Goal: Task Accomplishment & Management: Use online tool/utility

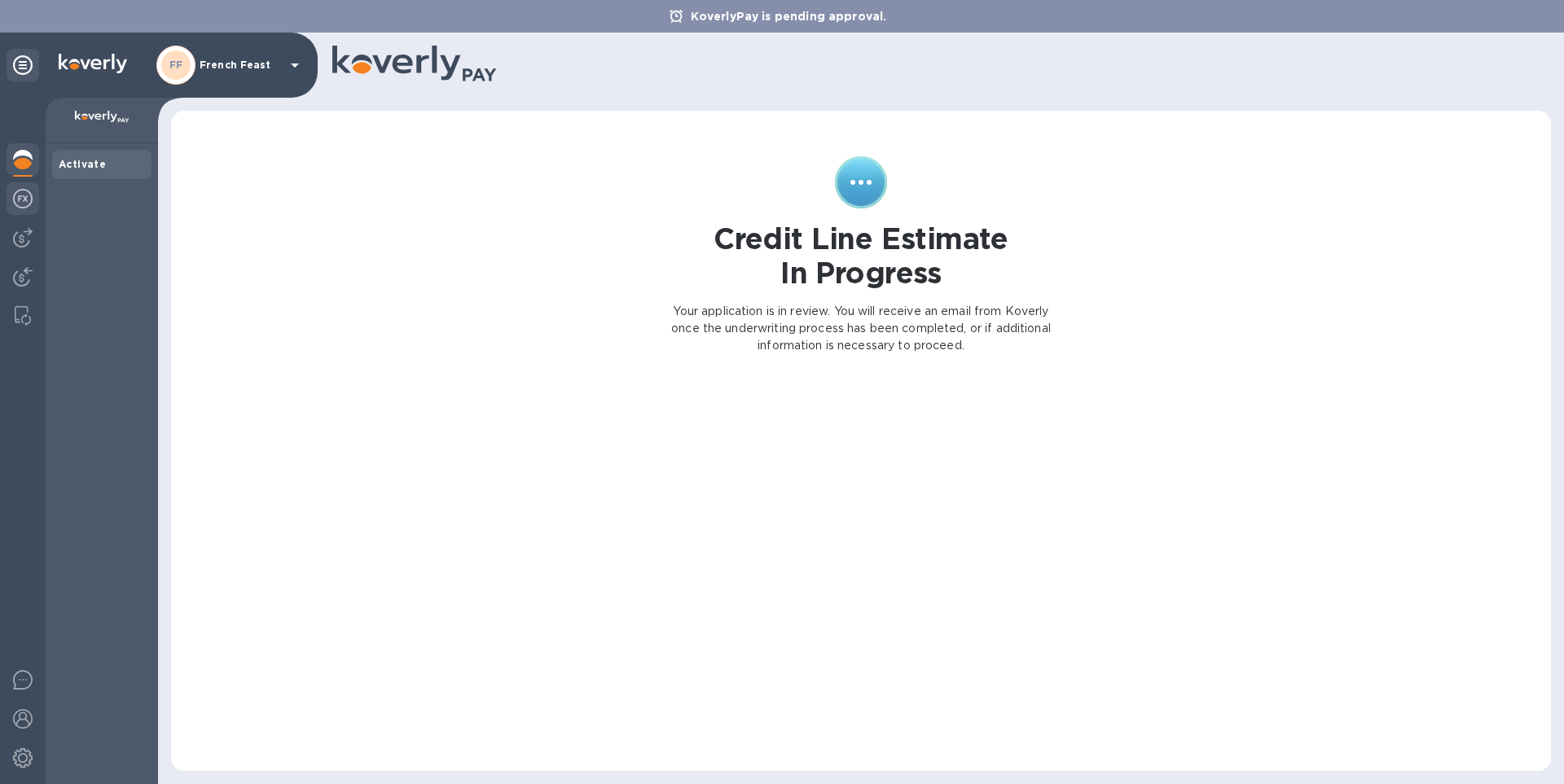
click at [23, 202] on img at bounding box center [22, 199] width 19 height 19
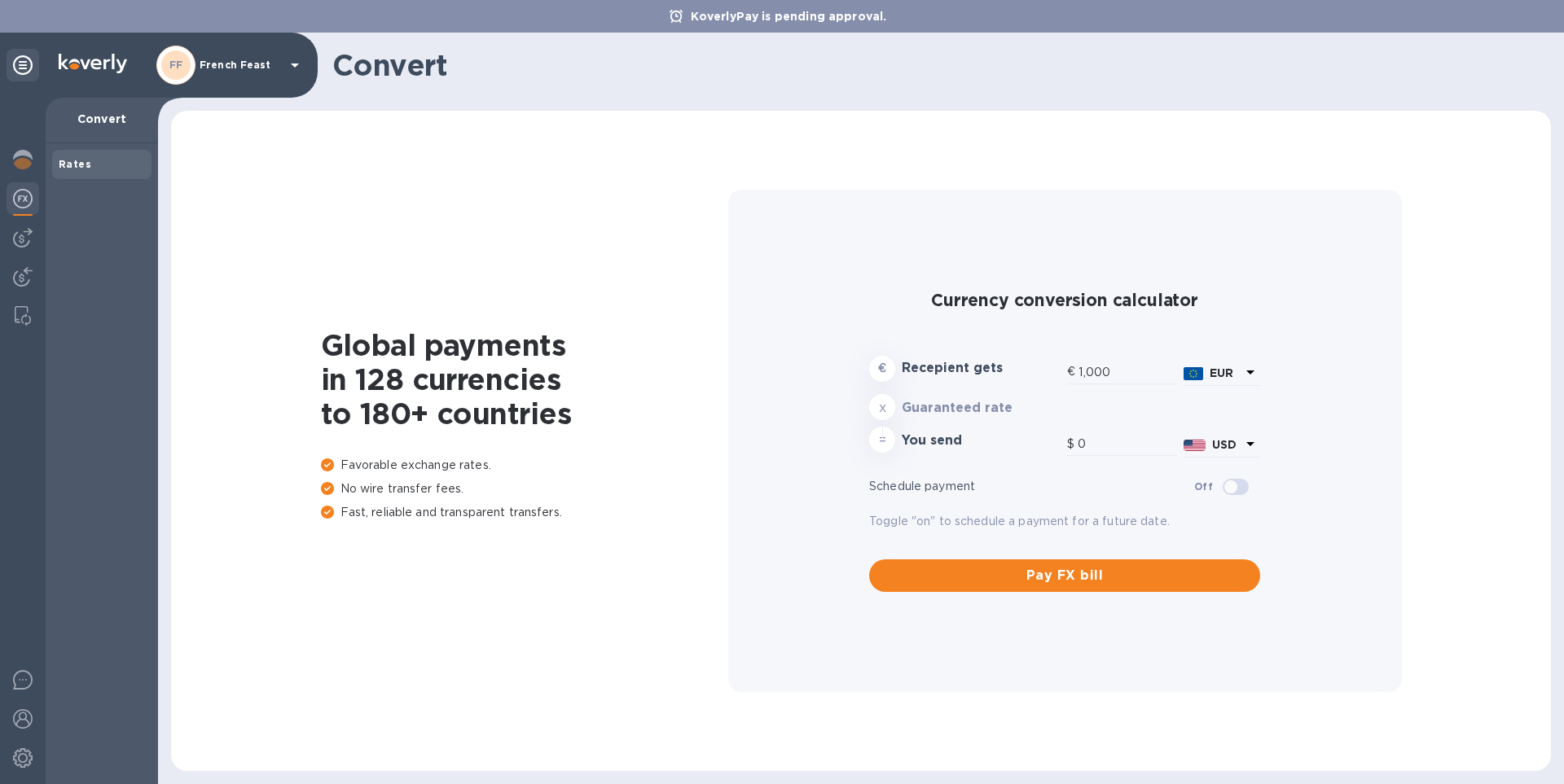
type input "1,163.45"
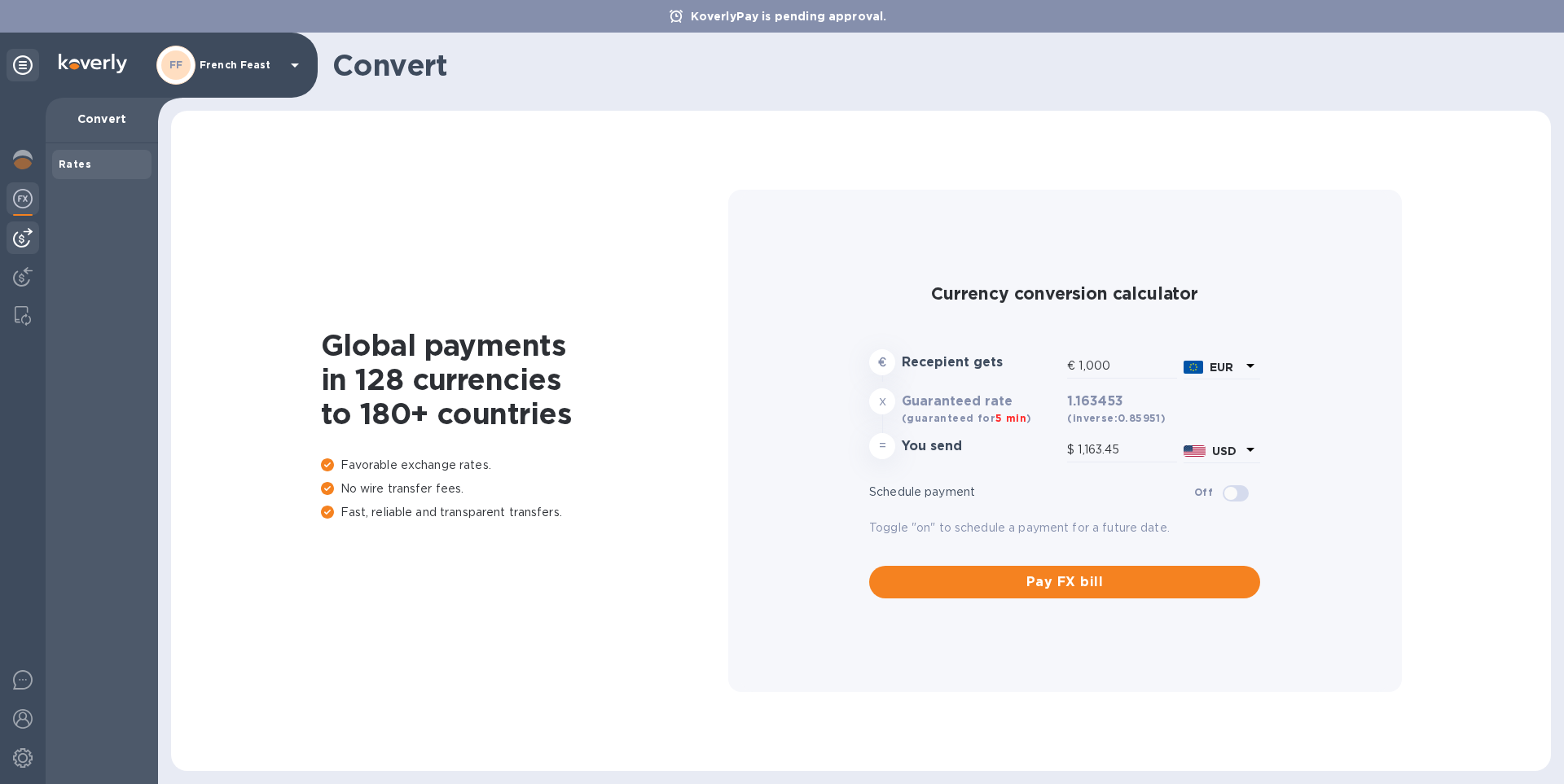
click at [23, 246] on img at bounding box center [22, 237] width 19 height 19
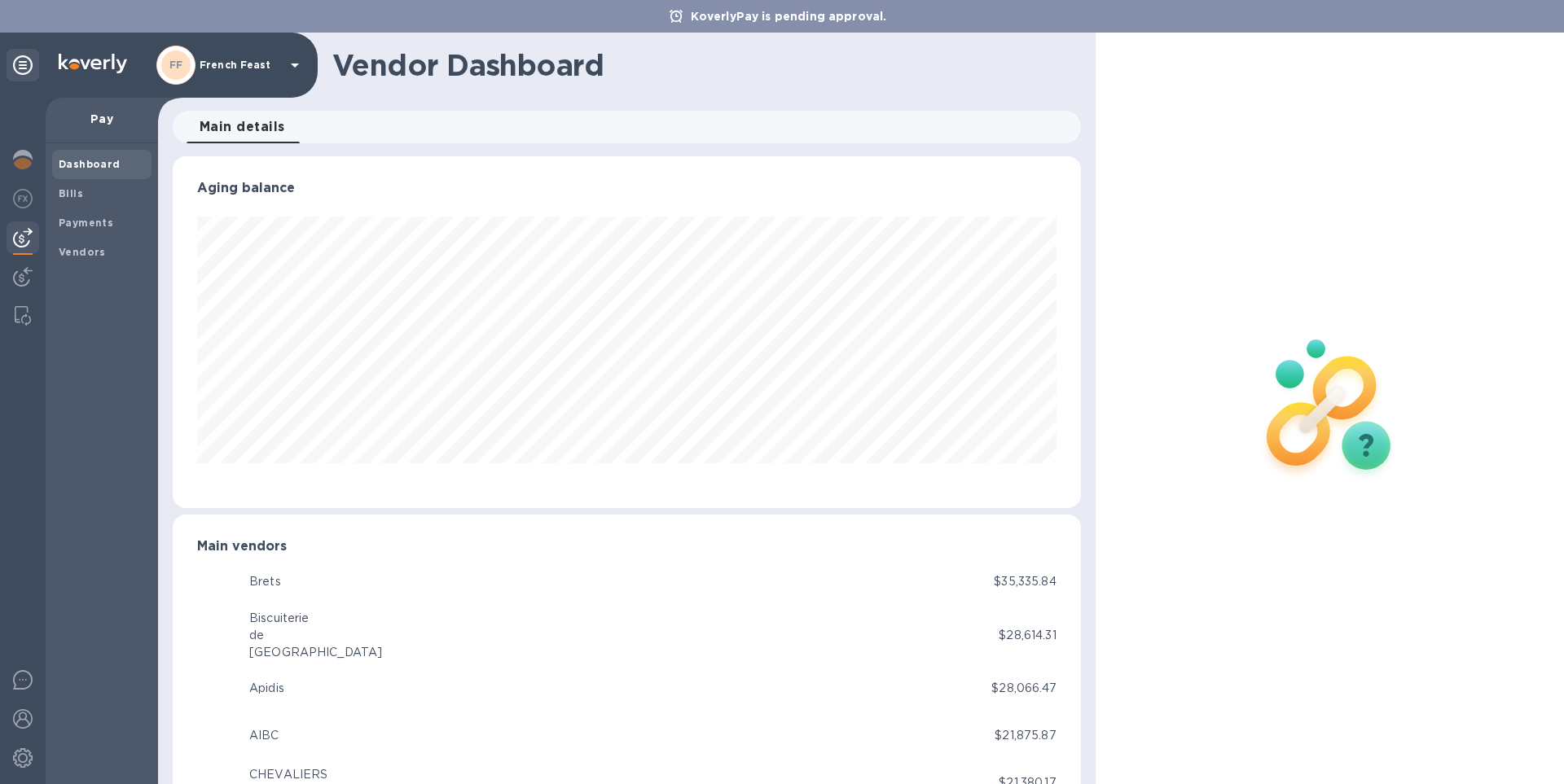
scroll to position [352, 908]
click at [66, 194] on b "Bills" at bounding box center [70, 193] width 25 height 12
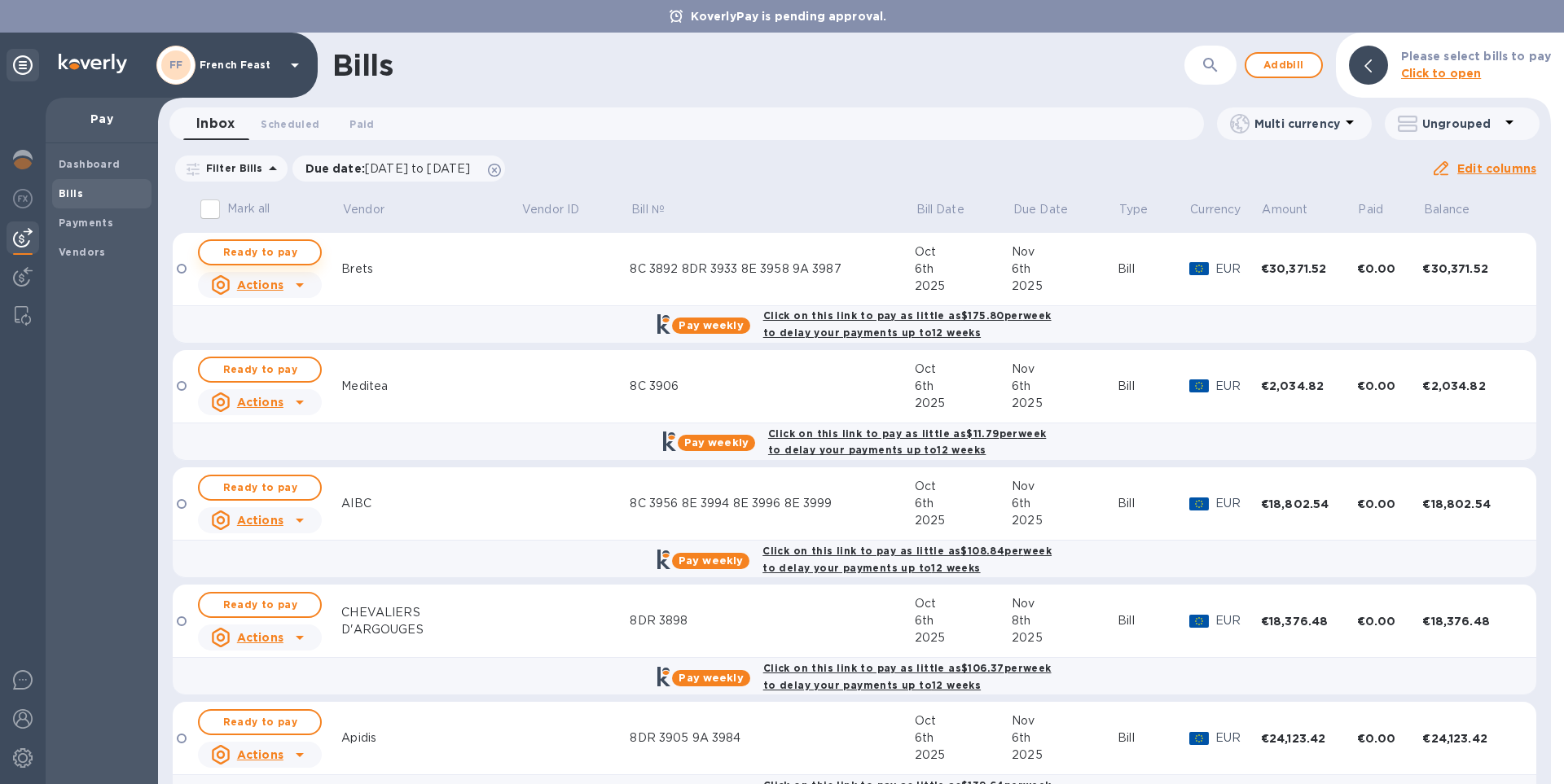
click at [270, 250] on span "Ready to pay" at bounding box center [259, 252] width 94 height 19
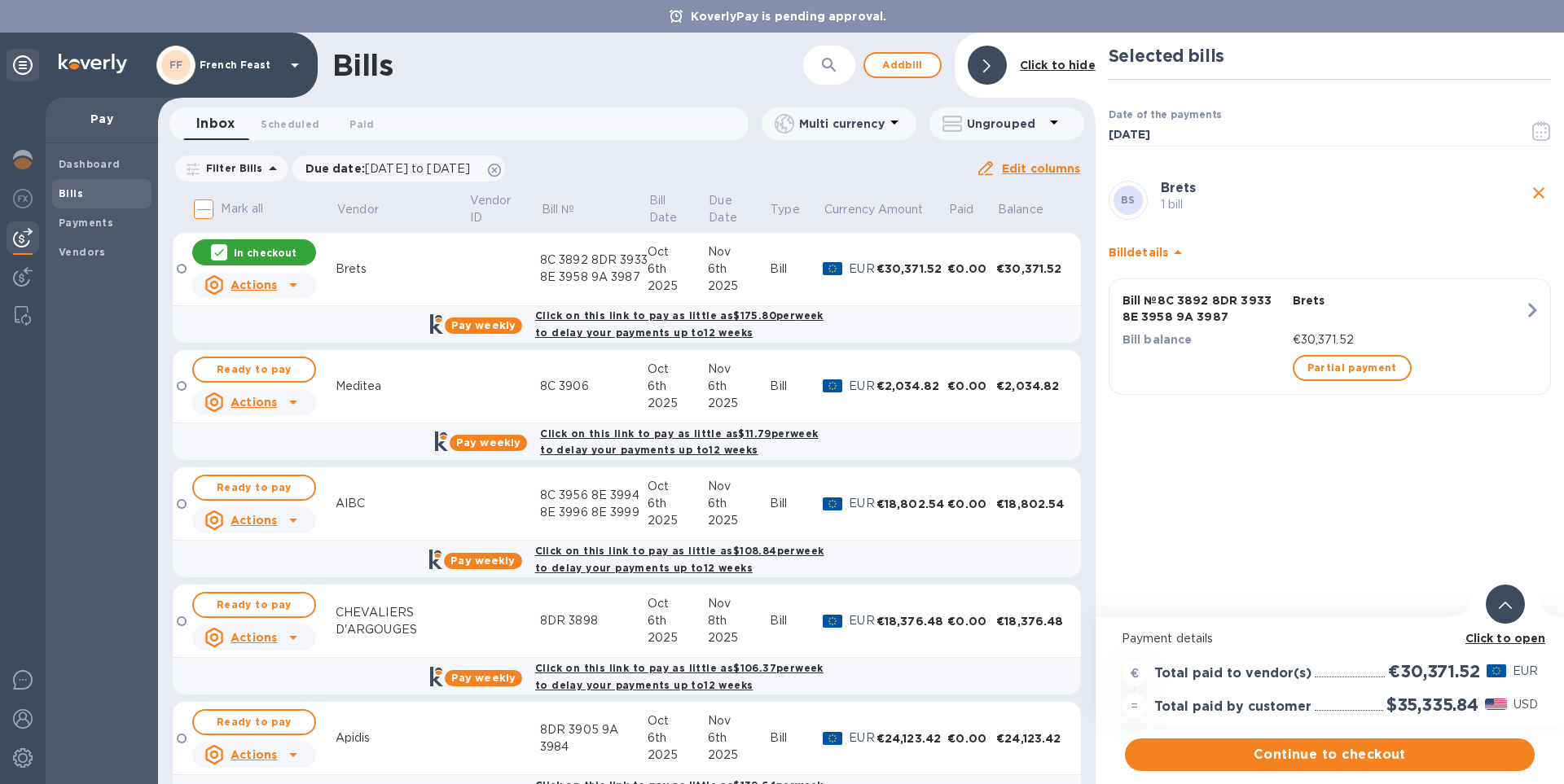
click at [1527, 639] on b "Click to open" at bounding box center [1505, 639] width 81 height 13
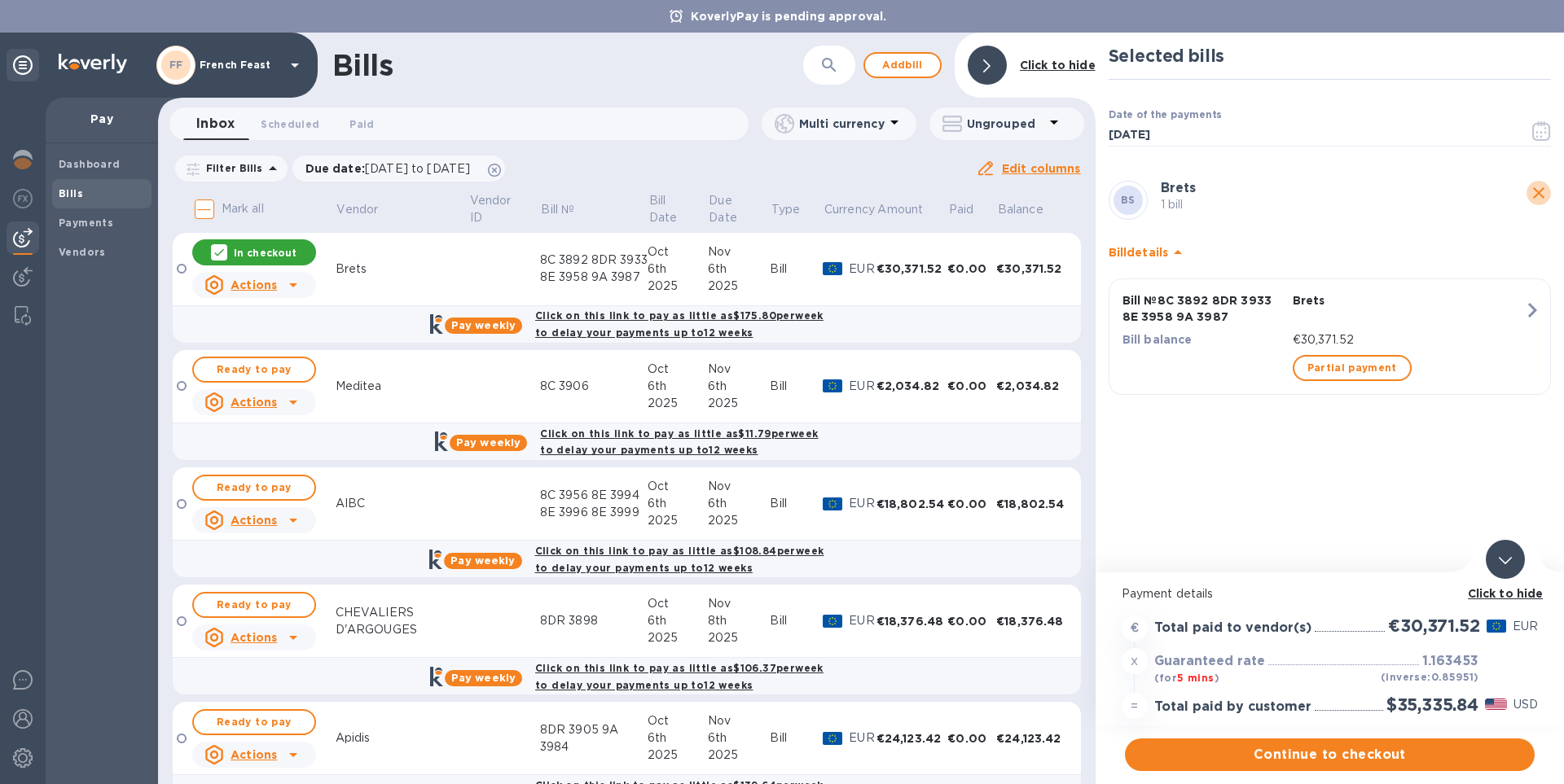
click at [1537, 197] on icon "close" at bounding box center [1538, 192] width 19 height 19
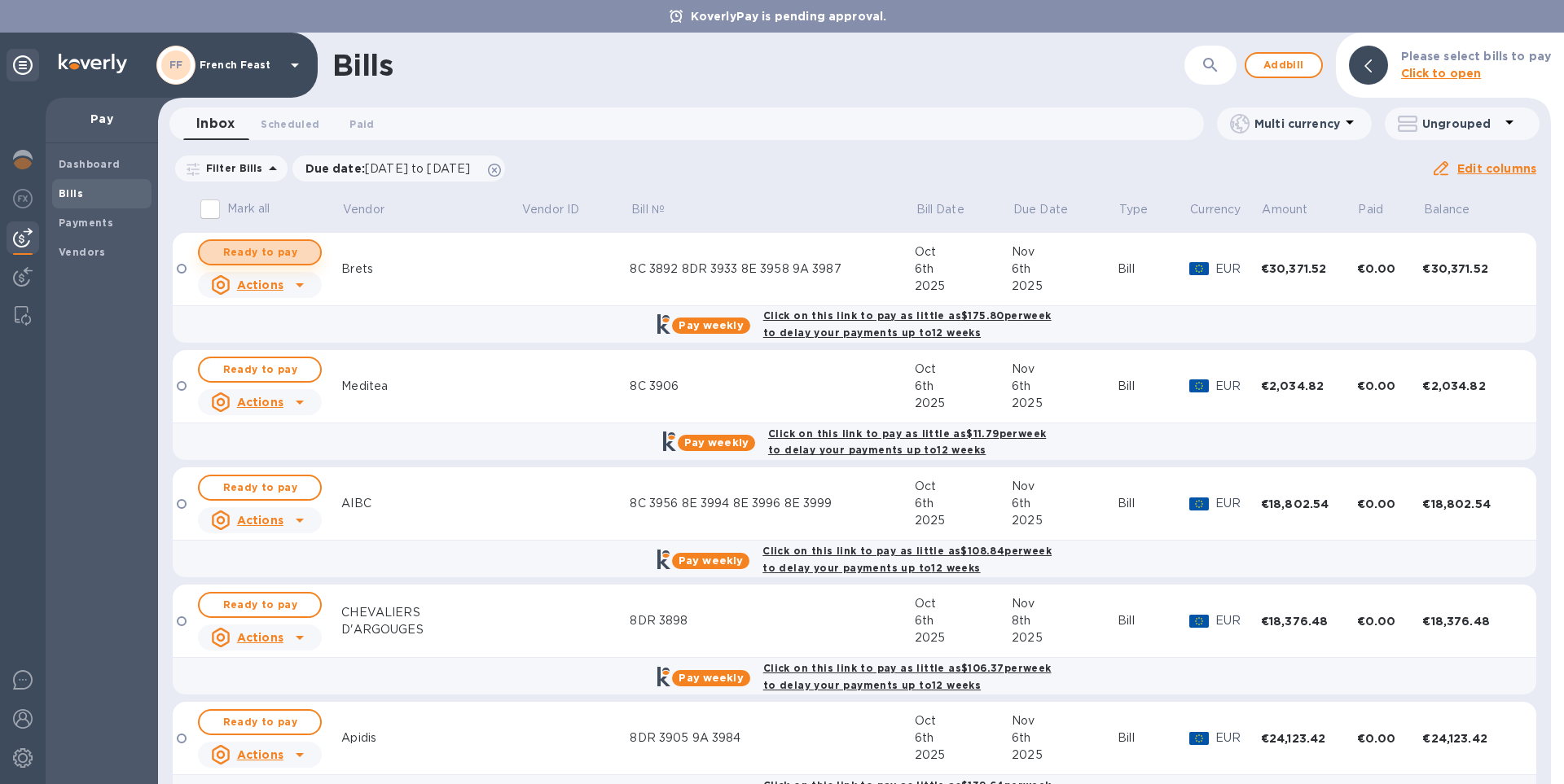
click at [242, 254] on span "Ready to pay" at bounding box center [259, 252] width 94 height 19
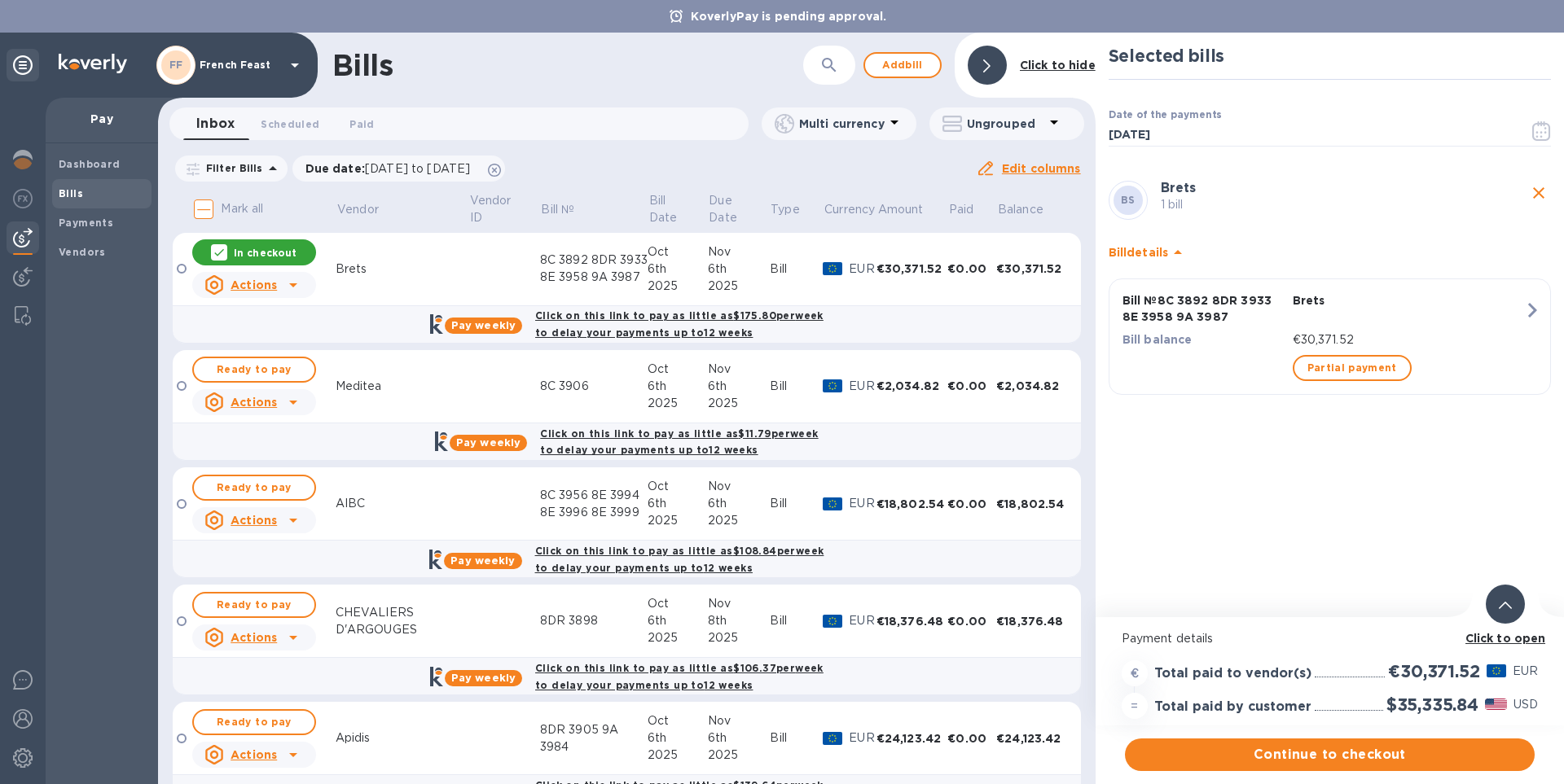
click at [1522, 639] on b "Click to open" at bounding box center [1505, 639] width 81 height 13
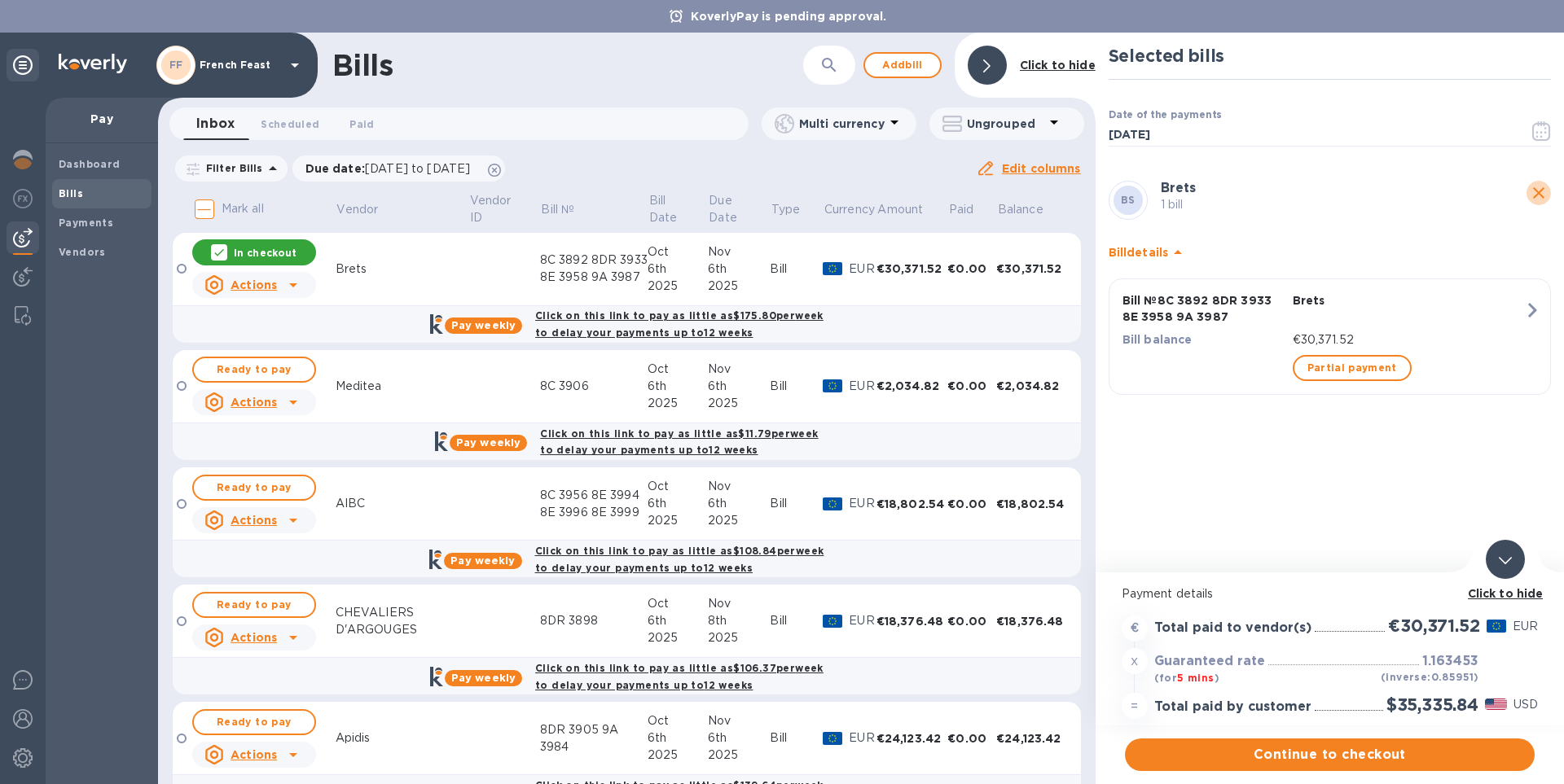
click at [1540, 194] on icon "close" at bounding box center [1538, 193] width 11 height 11
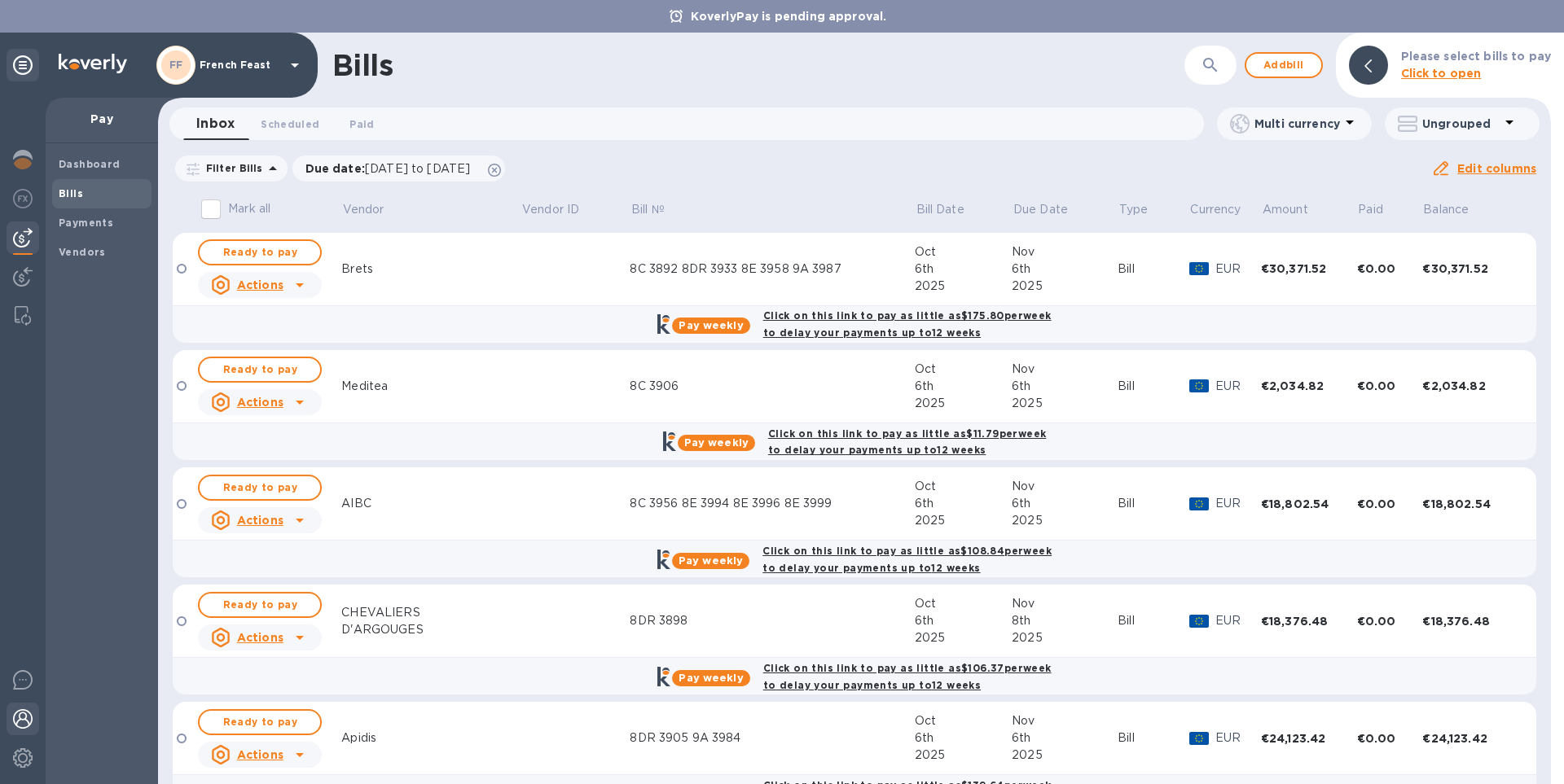
click at [20, 716] on img at bounding box center [22, 718] width 19 height 19
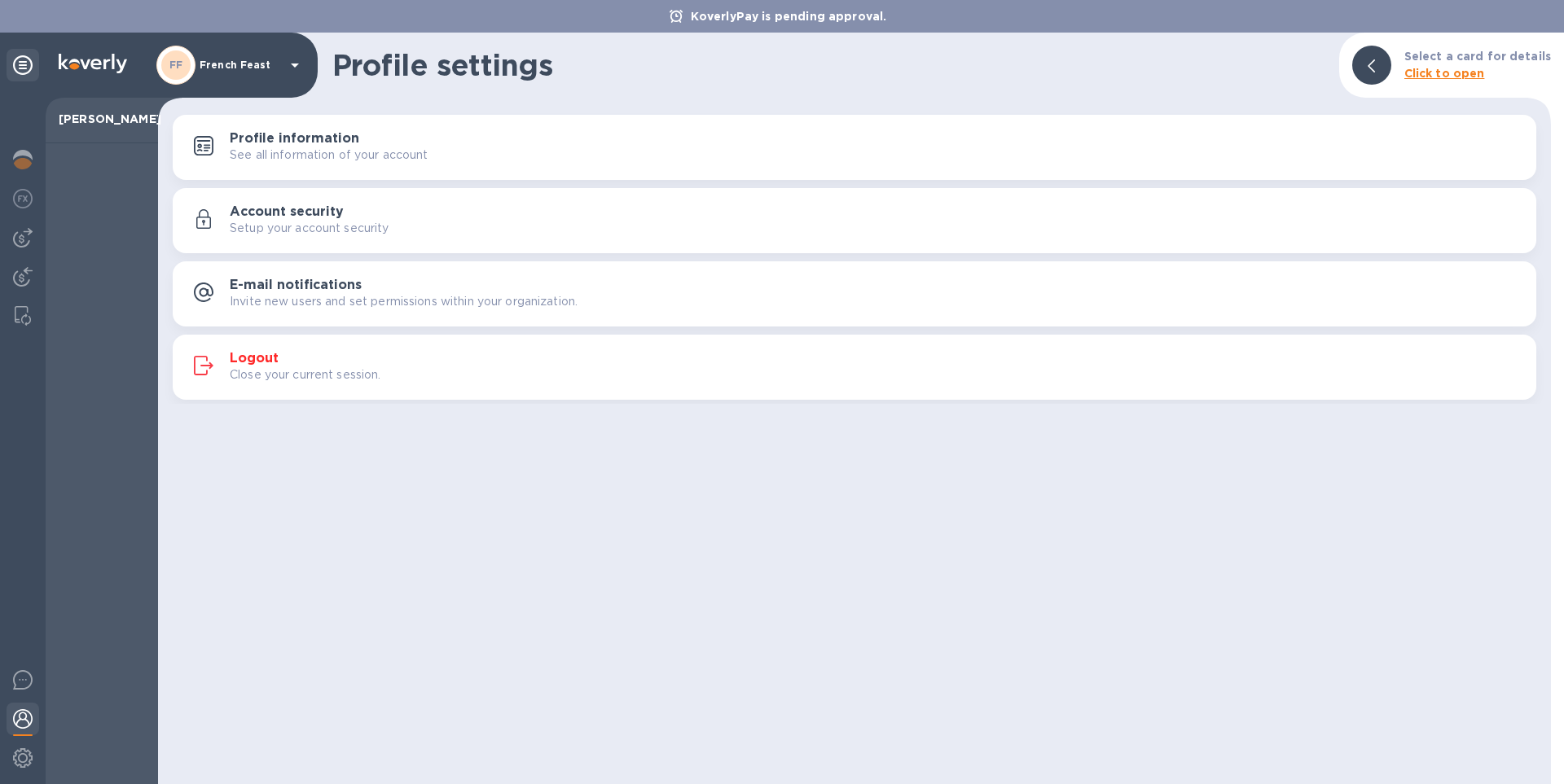
click at [251, 360] on h3 "Logout" at bounding box center [253, 359] width 49 height 16
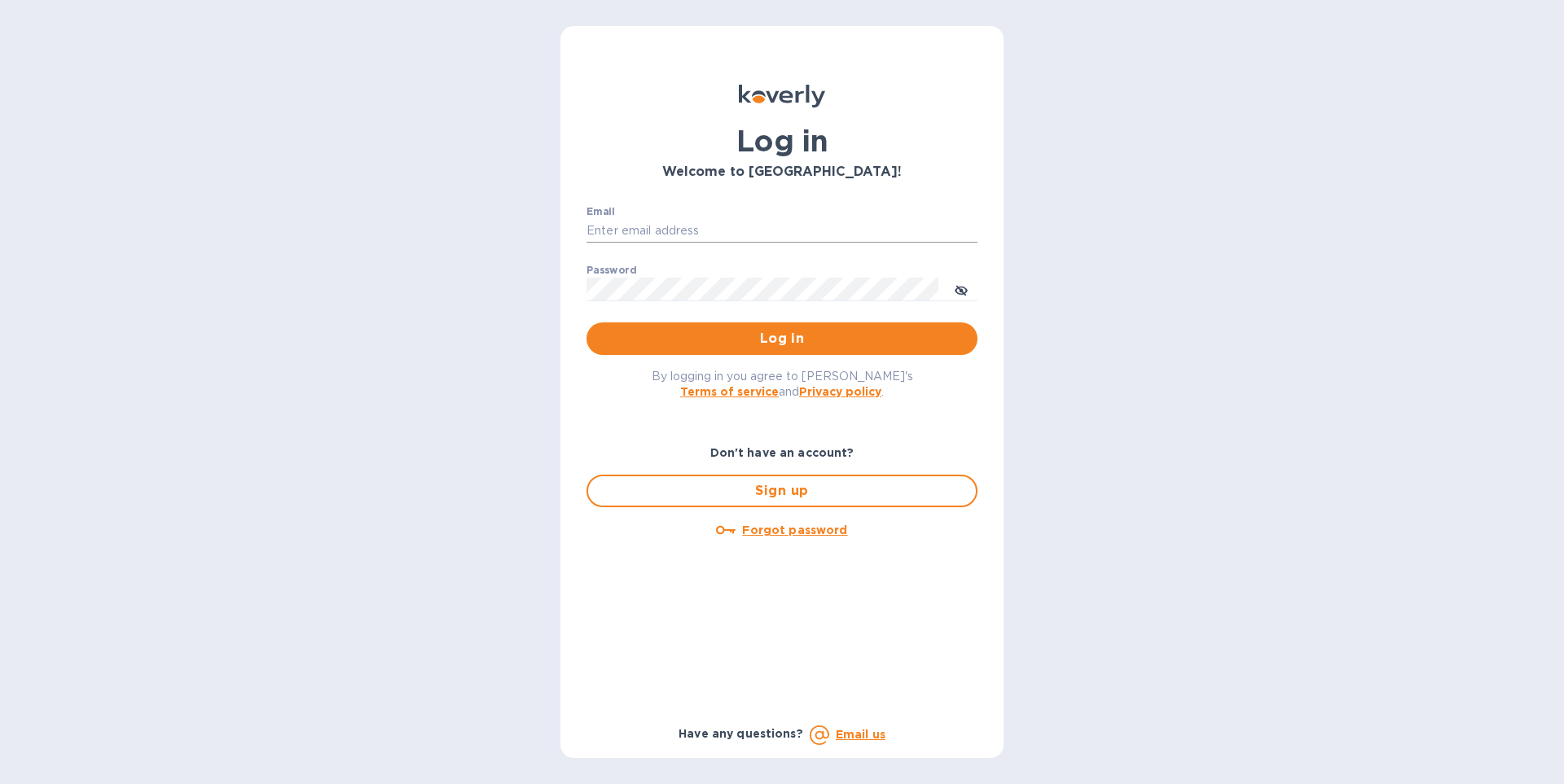
click at [624, 227] on input "Email" at bounding box center [782, 231] width 391 height 25
type input "[EMAIL_ADDRESS][DOMAIN_NAME]"
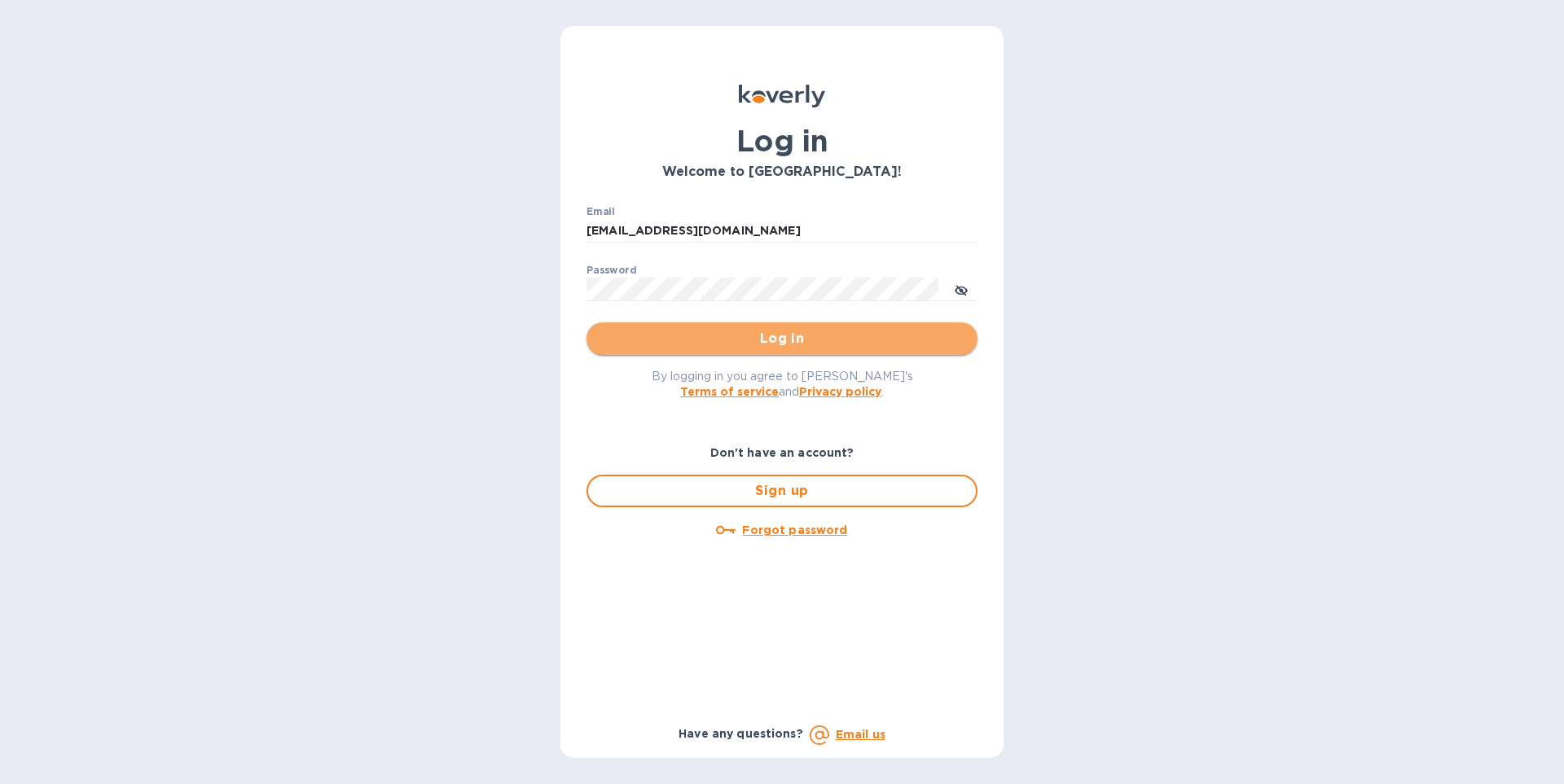
click at [728, 338] on span "Log in" at bounding box center [782, 338] width 365 height 19
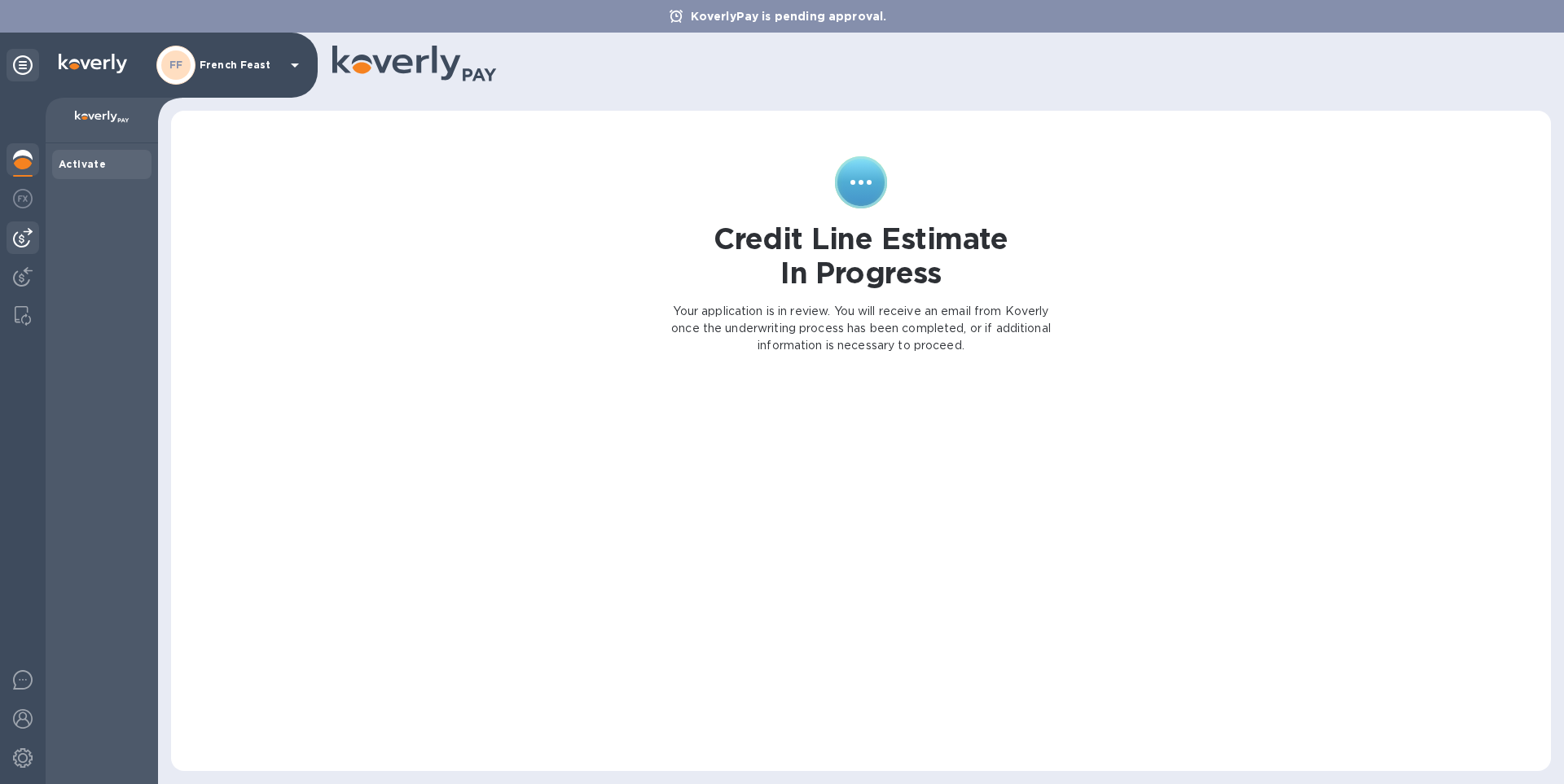
click at [23, 233] on img at bounding box center [22, 237] width 19 height 19
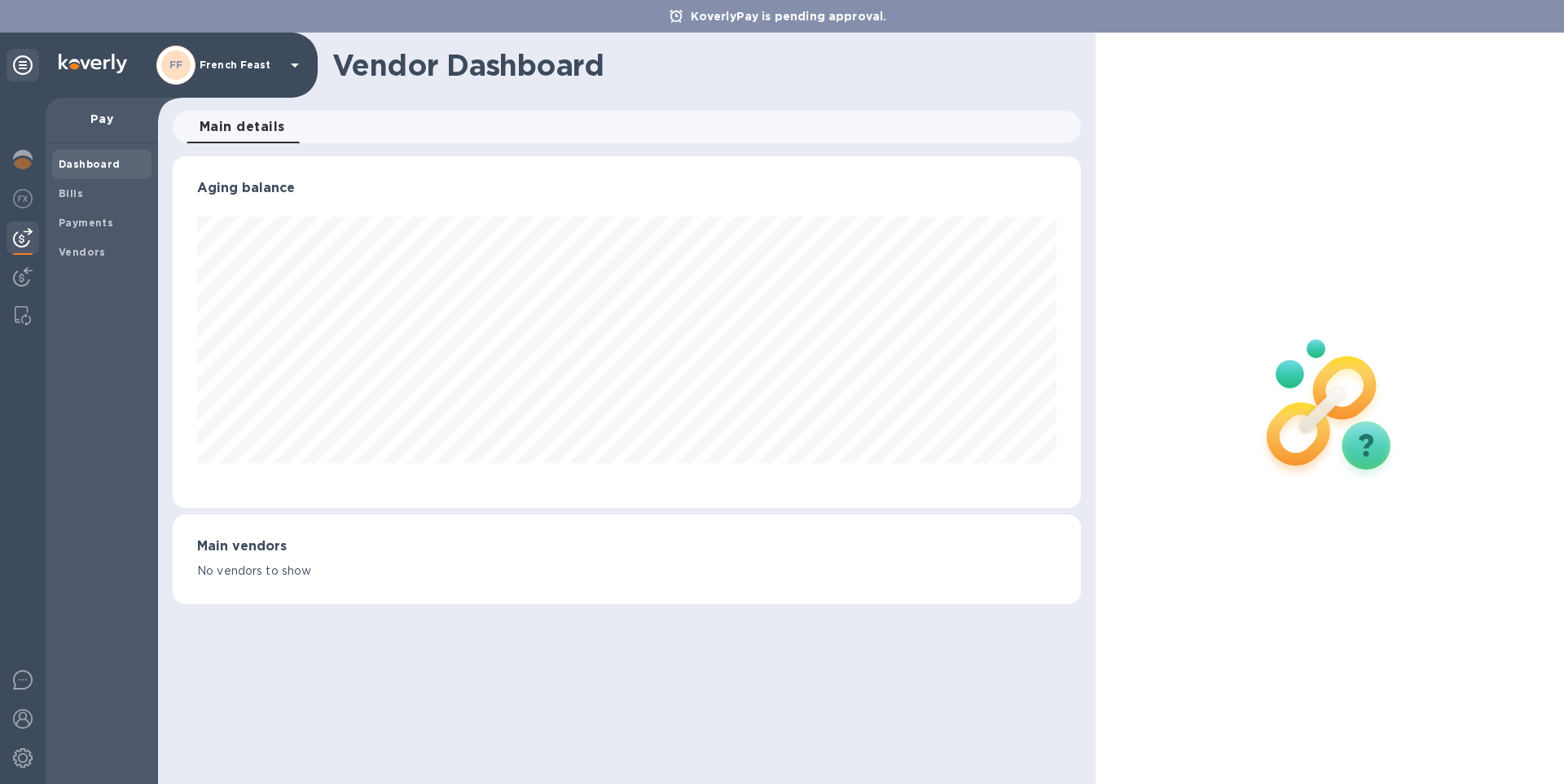
scroll to position [352, 908]
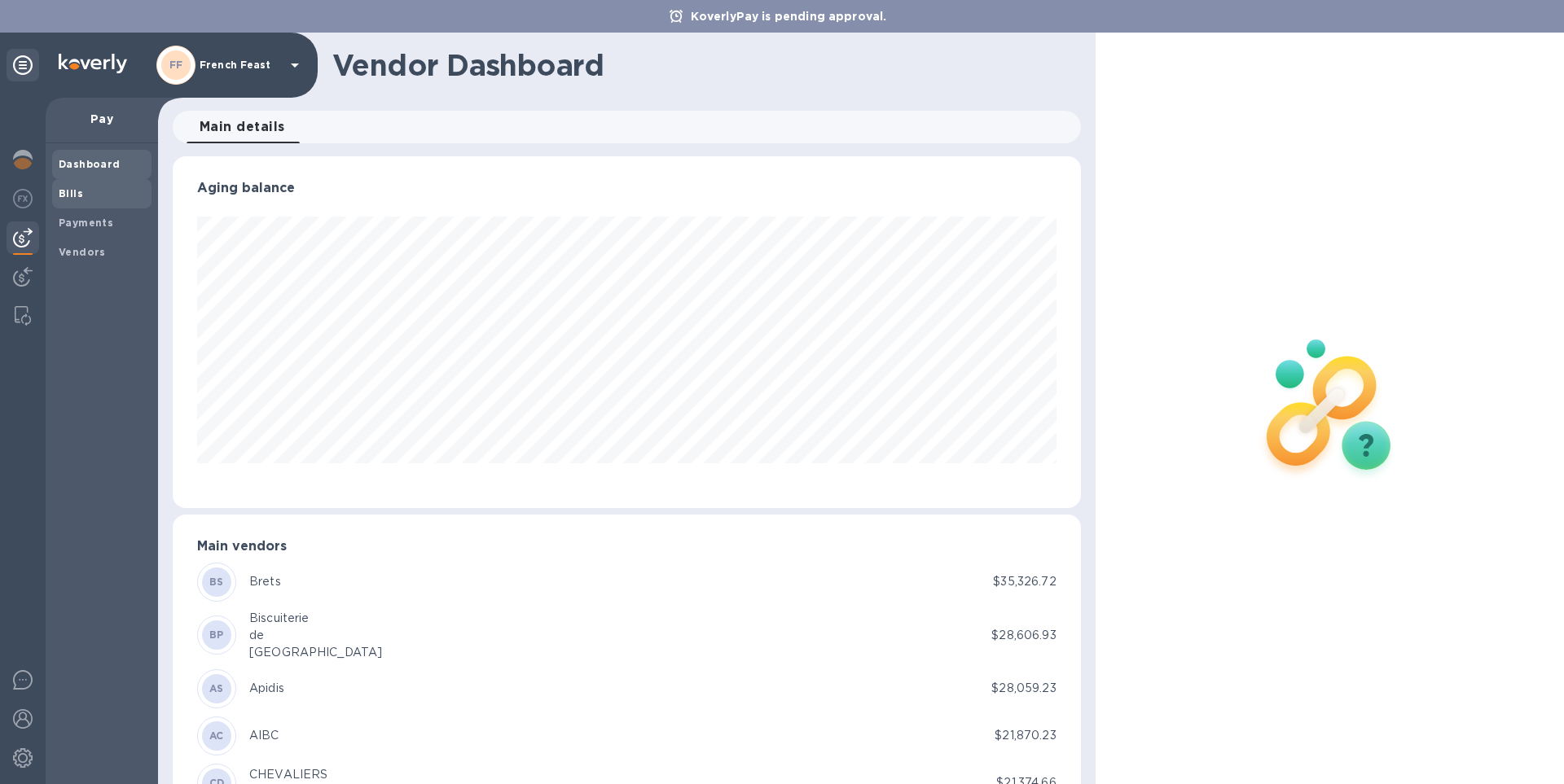
click at [75, 194] on b "Bills" at bounding box center [70, 193] width 25 height 12
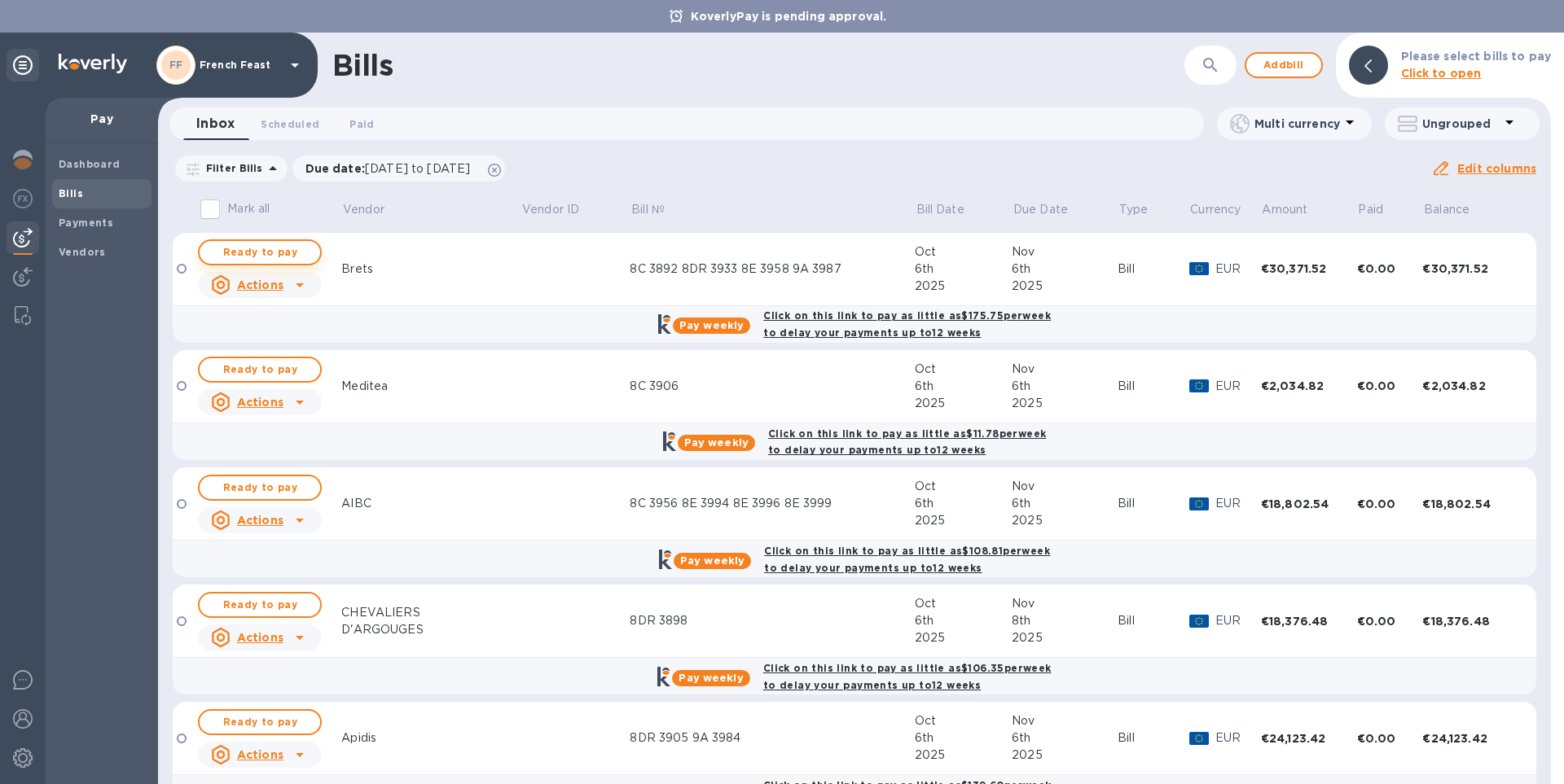
click at [244, 241] on div "Ready to pay" at bounding box center [260, 252] width 130 height 33
click at [256, 251] on span "Ready to pay" at bounding box center [259, 252] width 94 height 19
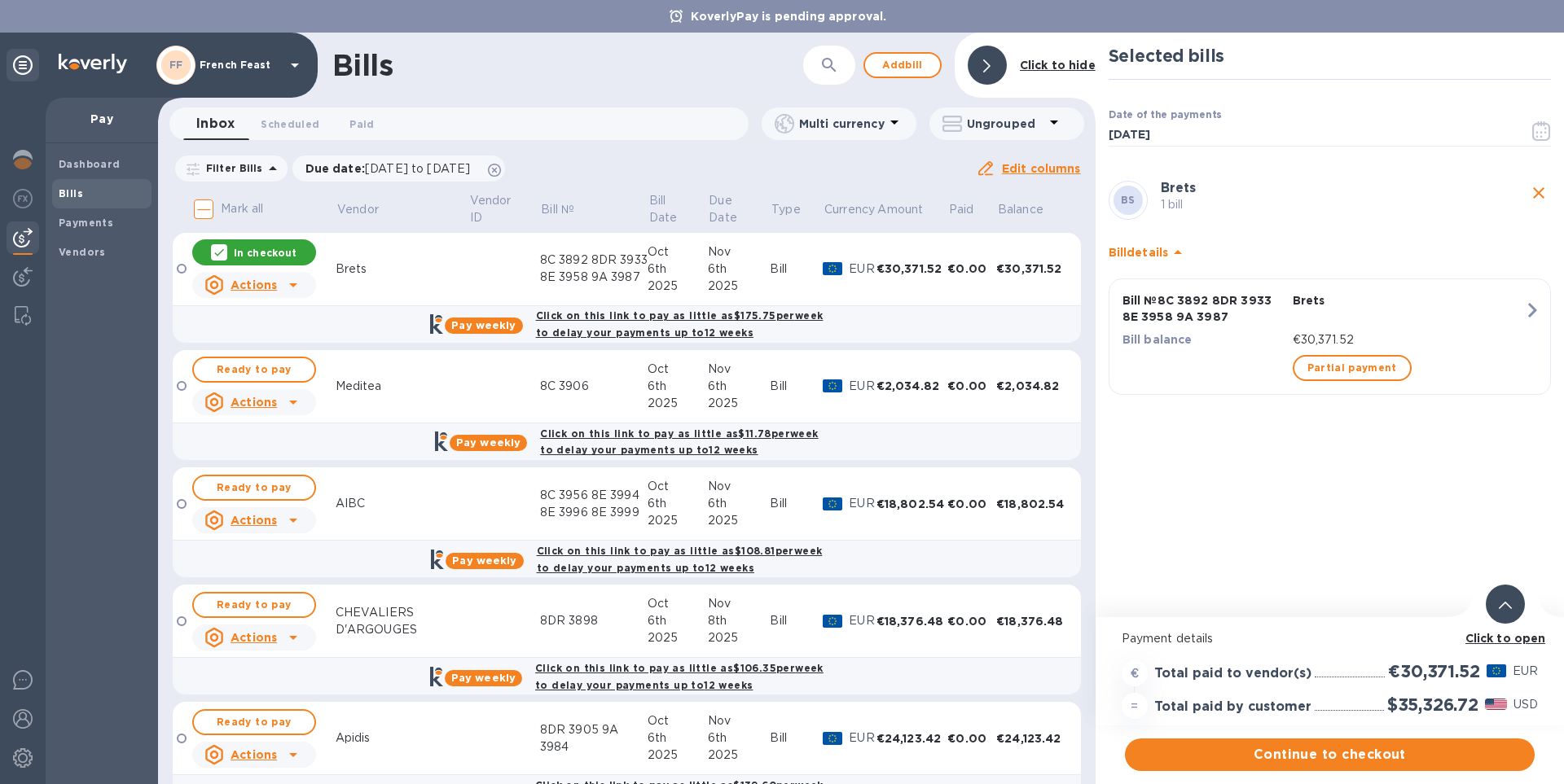
click at [1493, 627] on div "Click to open" at bounding box center [1505, 639] width 87 height 24
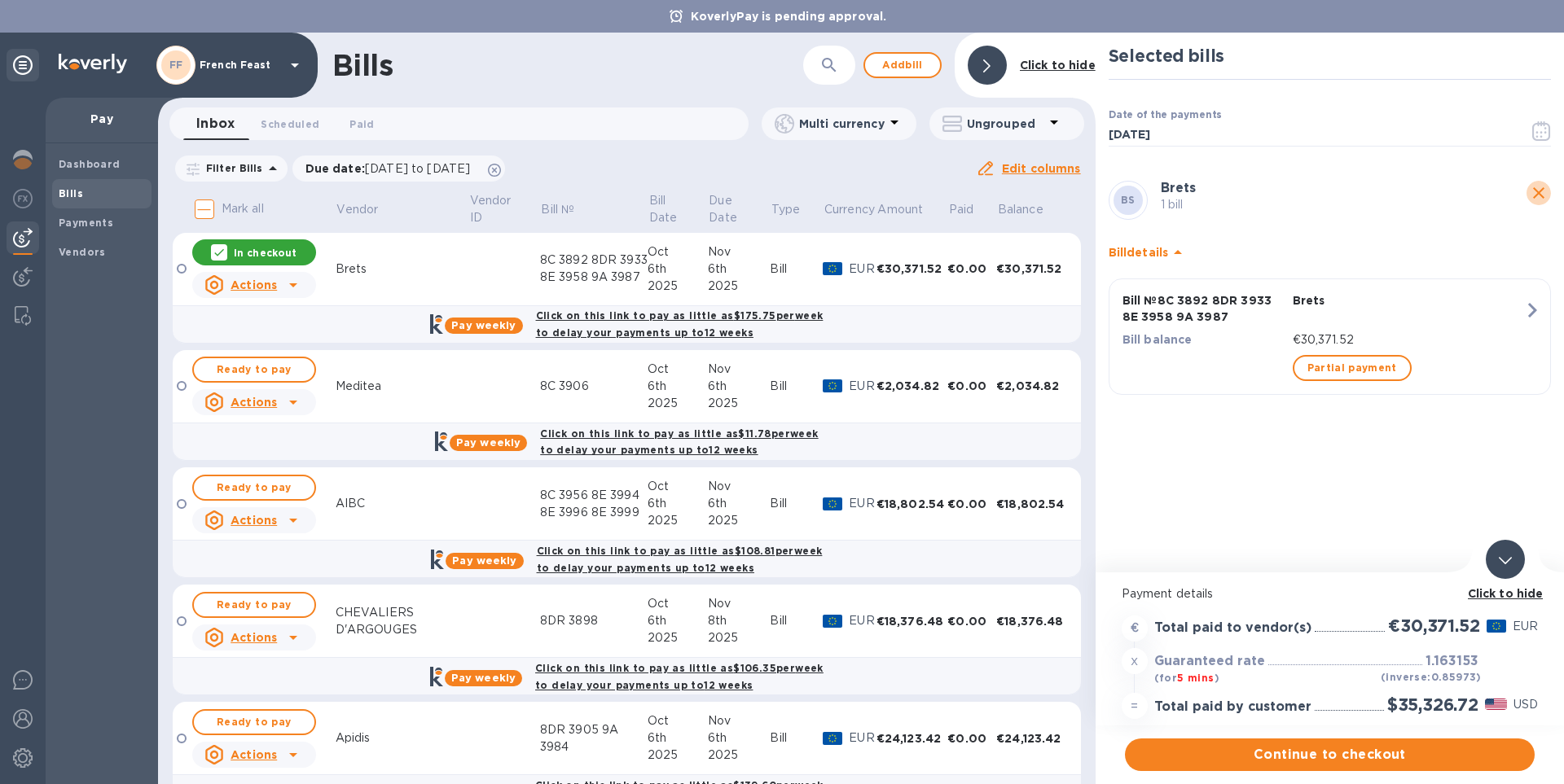
click at [1537, 193] on icon "close" at bounding box center [1538, 192] width 19 height 19
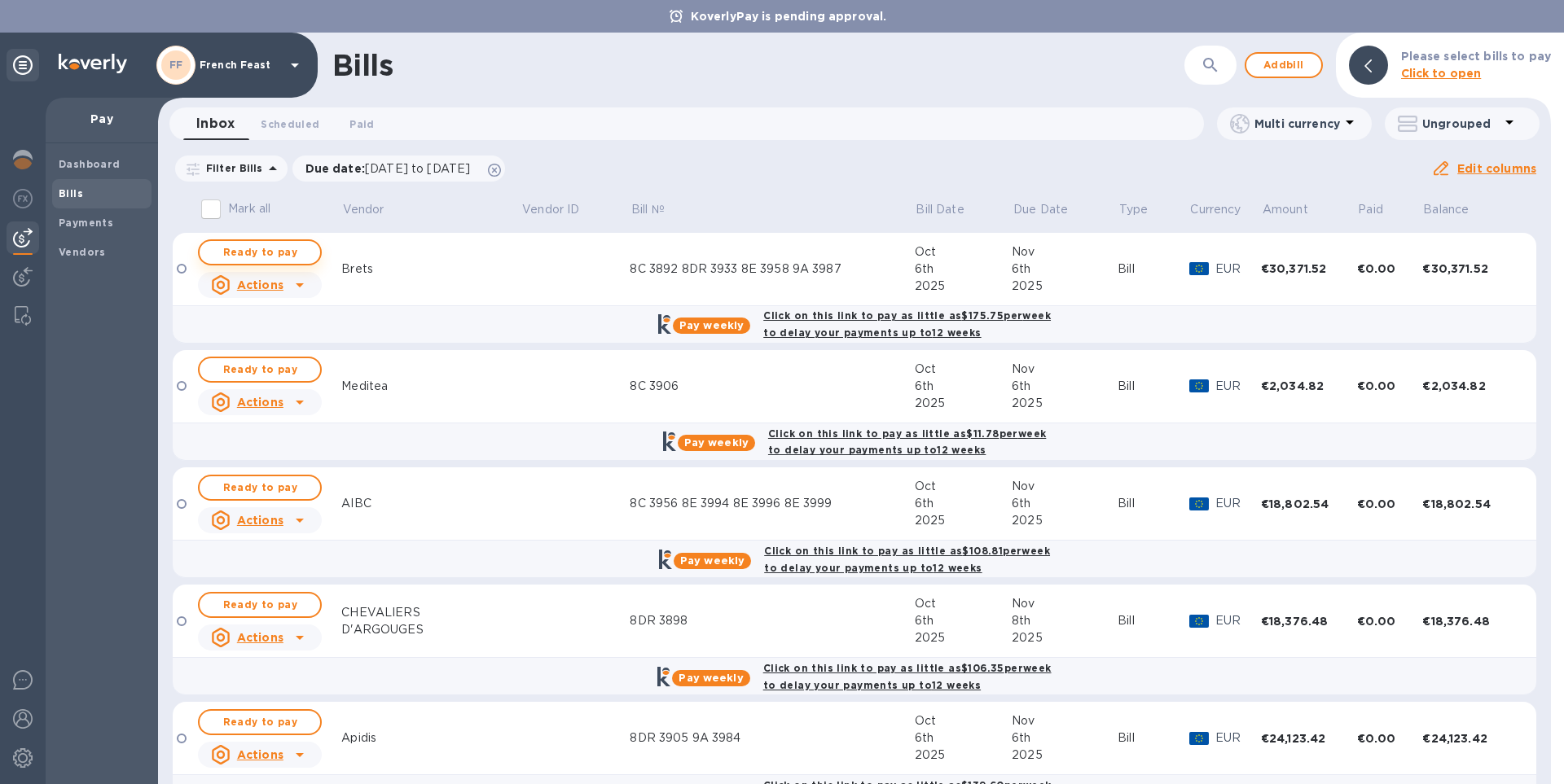
click at [261, 253] on span "Ready to pay" at bounding box center [259, 252] width 94 height 19
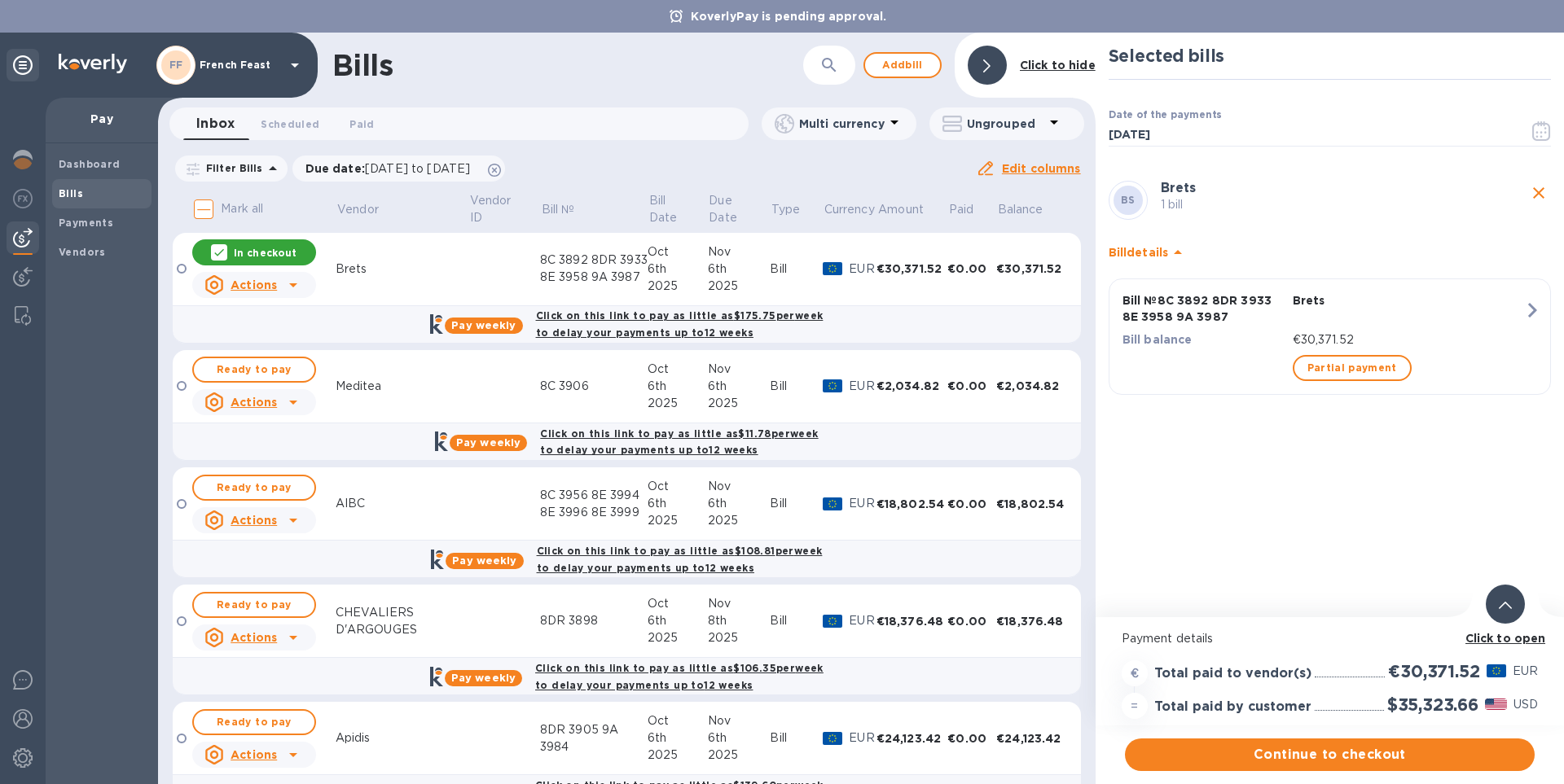
click at [1506, 634] on b "Click to open" at bounding box center [1505, 639] width 81 height 13
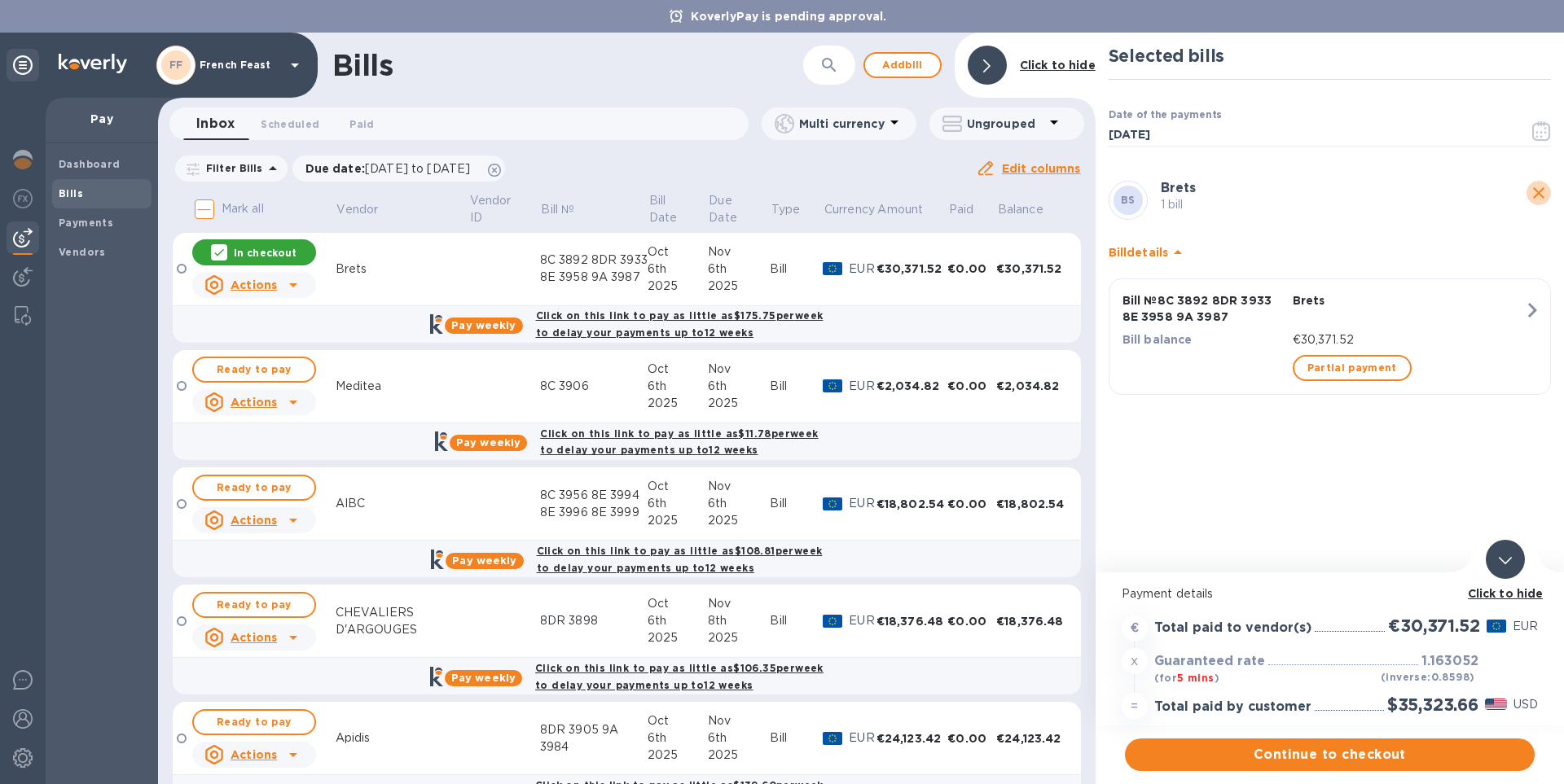
click at [1536, 189] on icon "close" at bounding box center [1538, 193] width 11 height 11
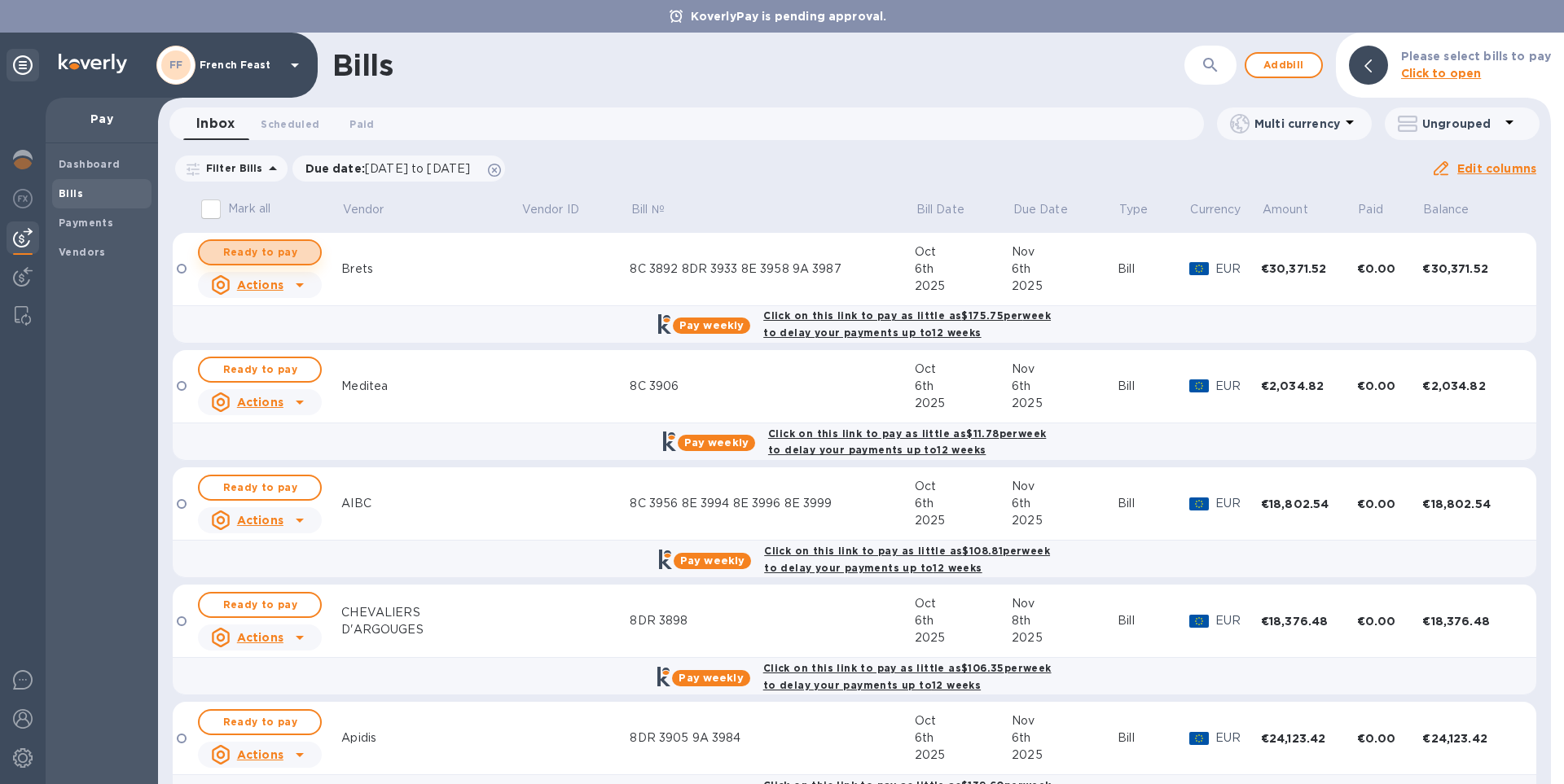
click at [246, 248] on span "Ready to pay" at bounding box center [259, 252] width 94 height 19
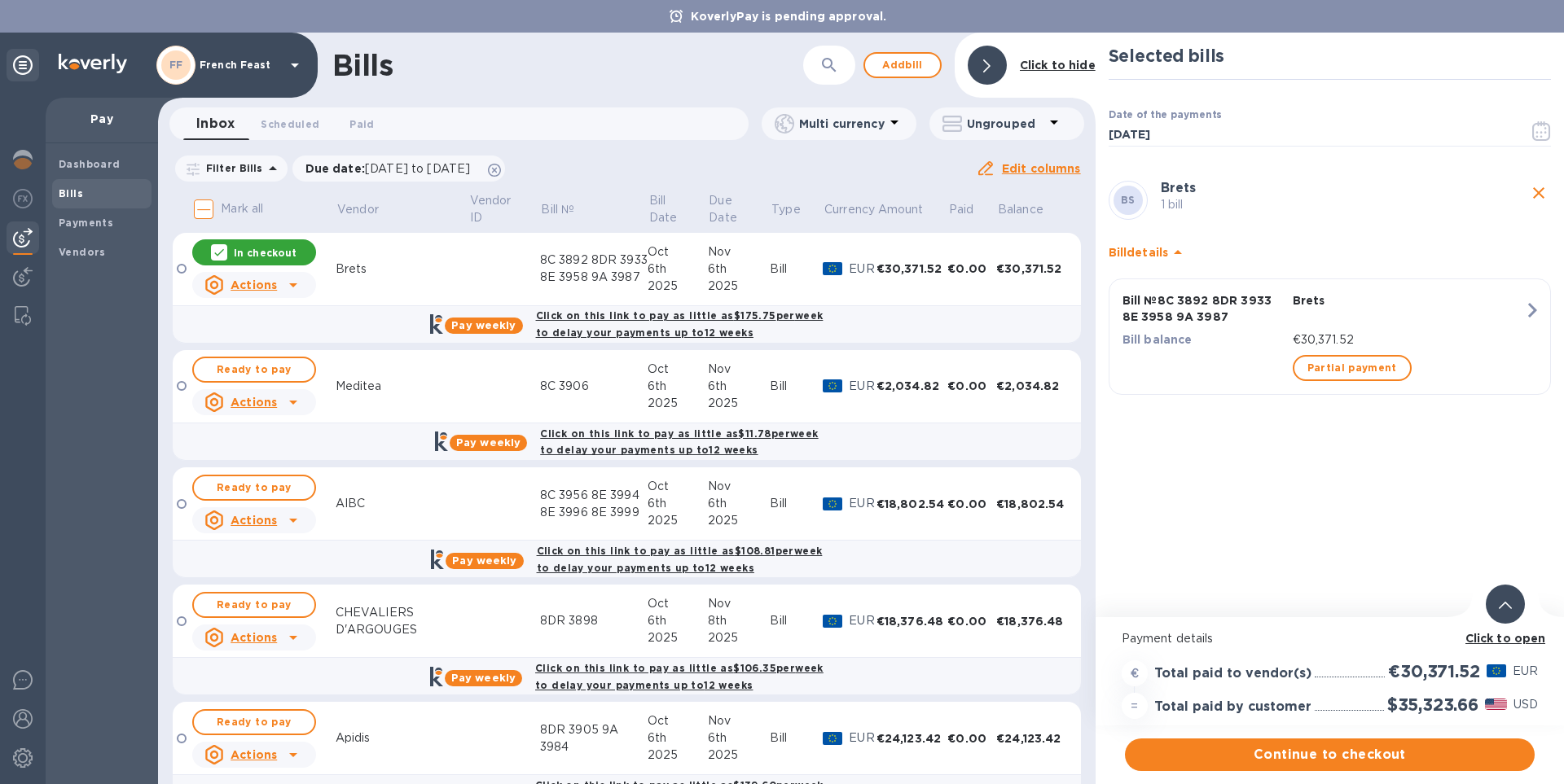
click at [1521, 639] on b "Click to open" at bounding box center [1505, 639] width 81 height 13
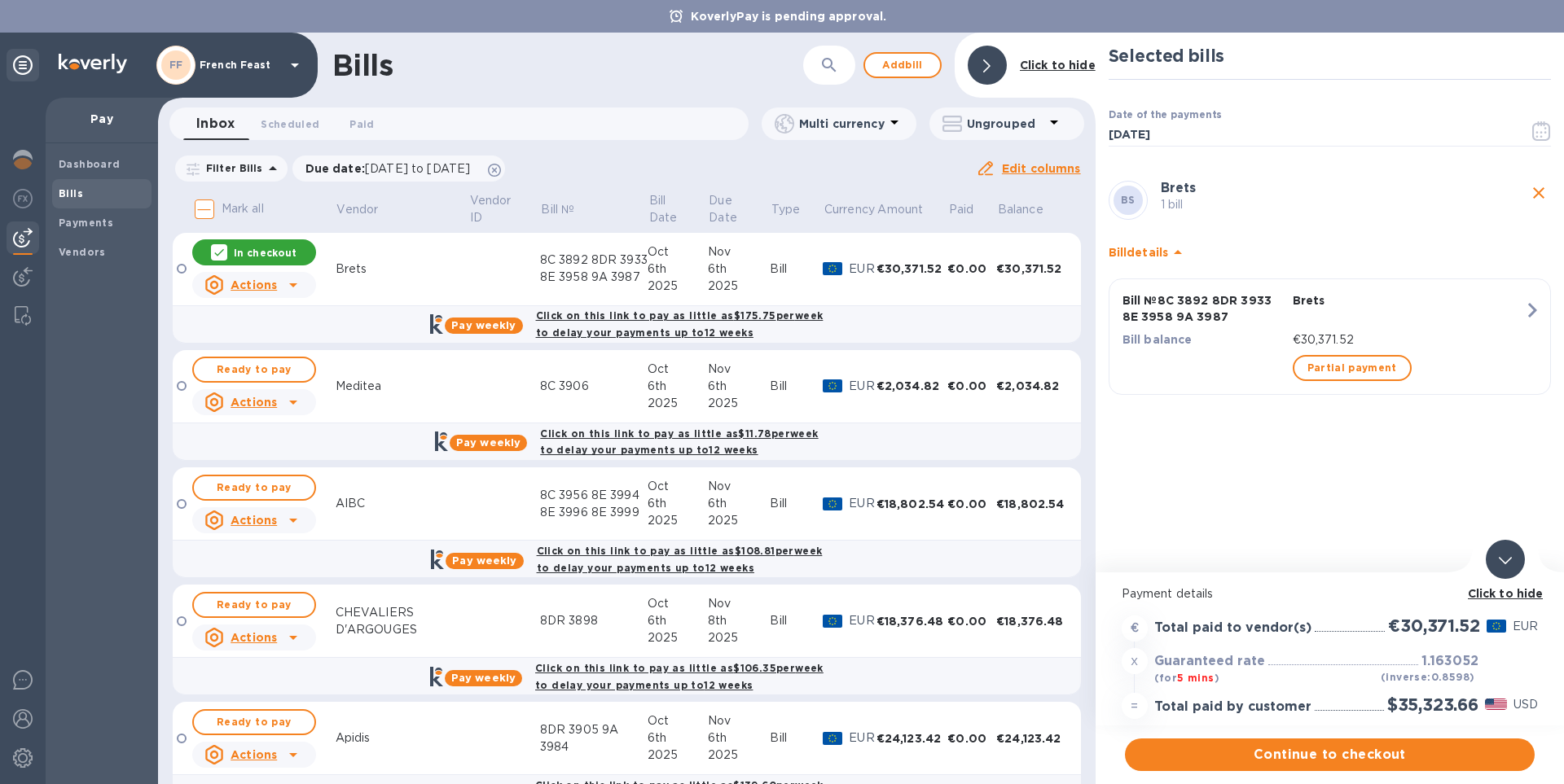
click at [1539, 189] on icon "close" at bounding box center [1538, 192] width 19 height 19
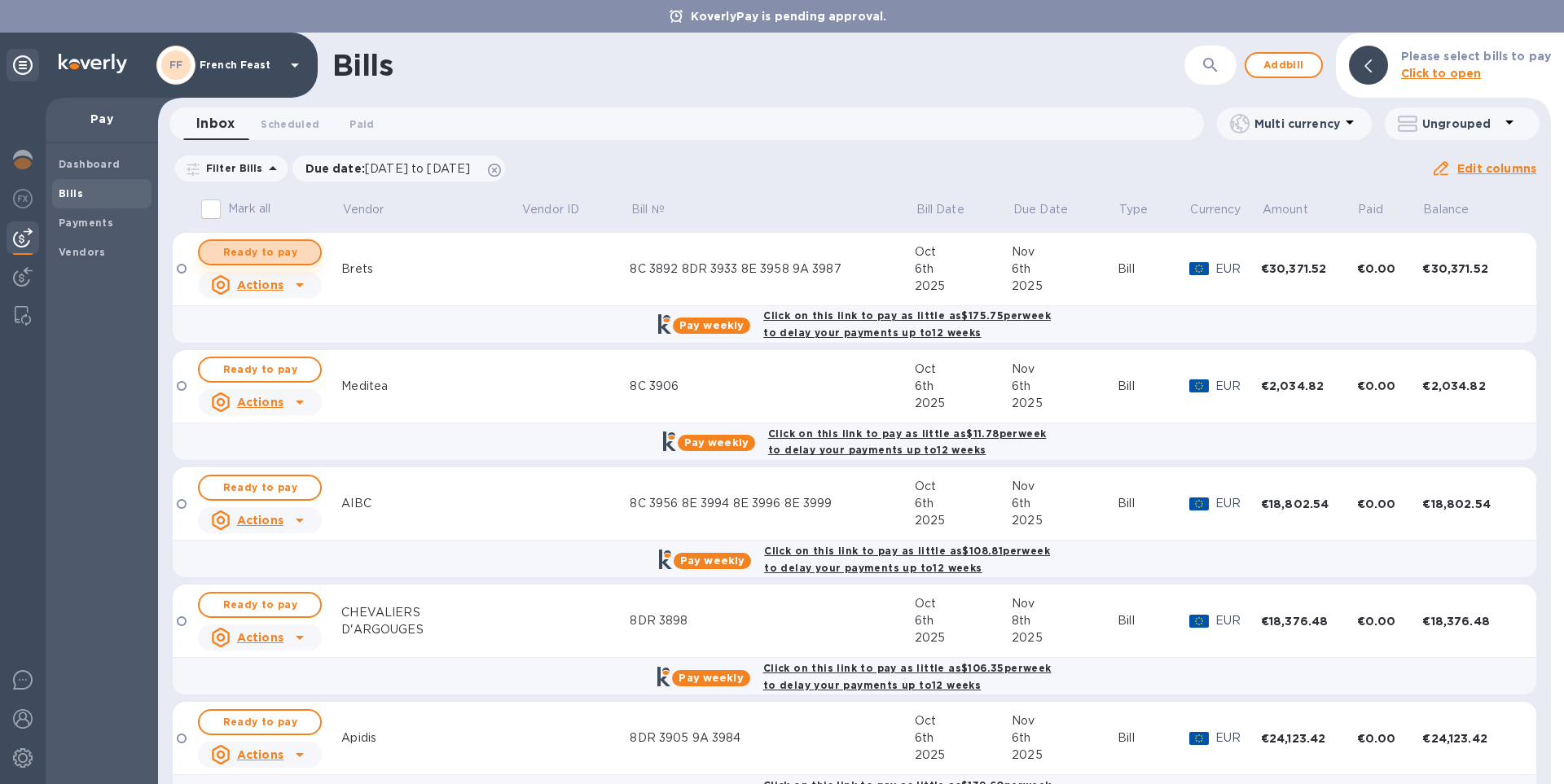
click at [261, 251] on span "Ready to pay" at bounding box center [259, 252] width 94 height 19
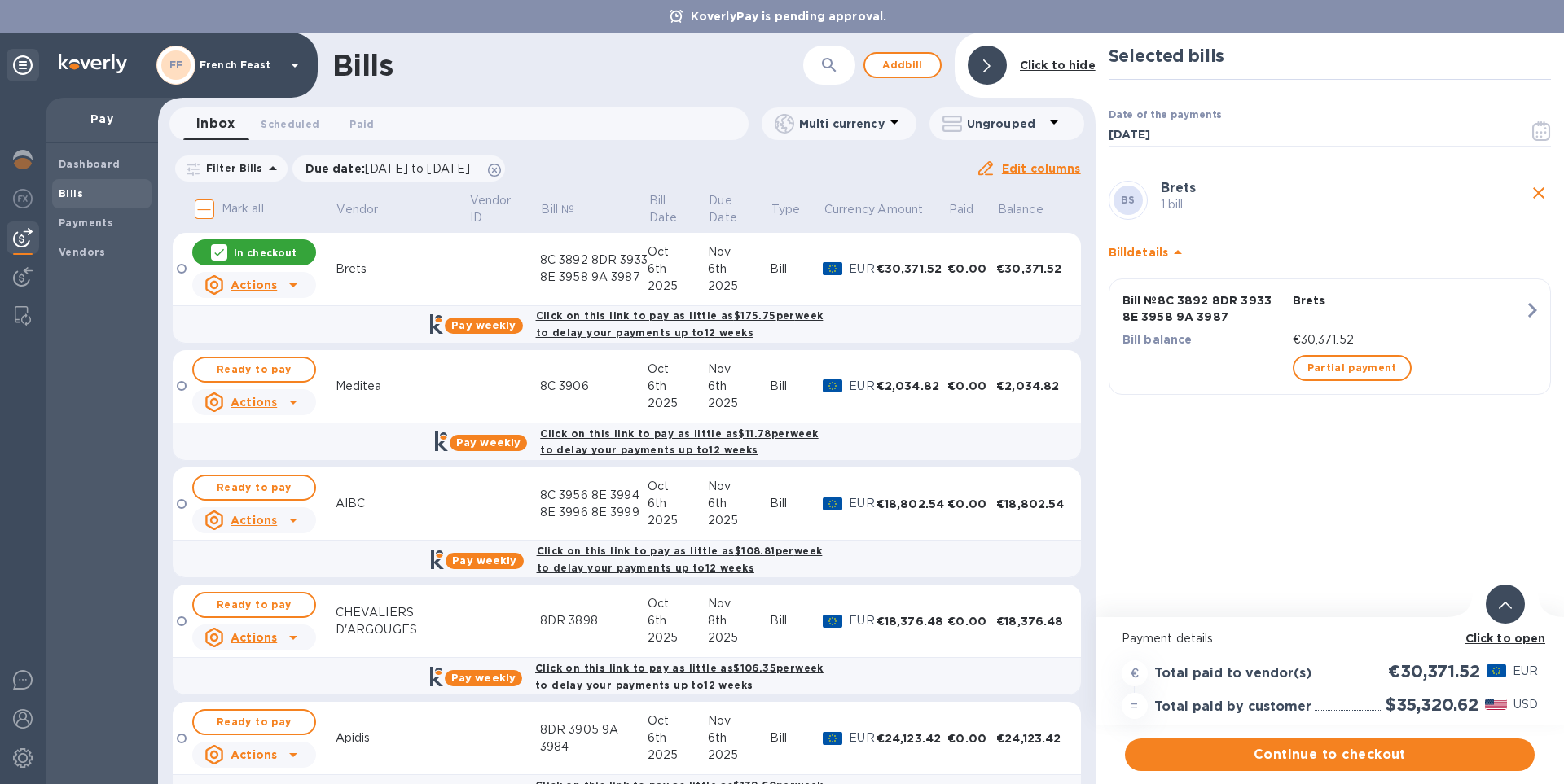
click at [1492, 639] on b "Click to open" at bounding box center [1505, 639] width 81 height 13
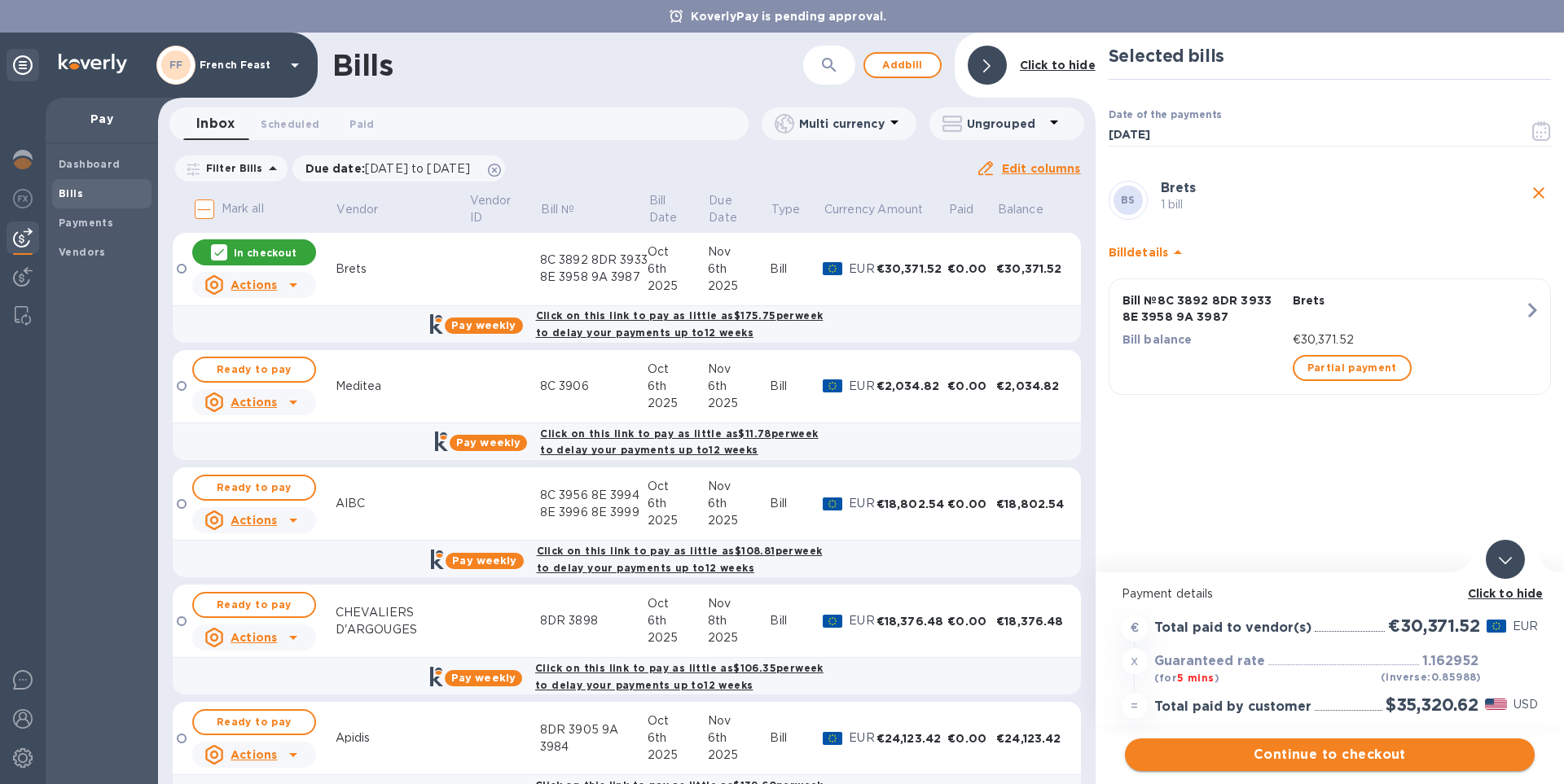
click at [1349, 751] on span "Continue to checkout" at bounding box center [1330, 755] width 383 height 19
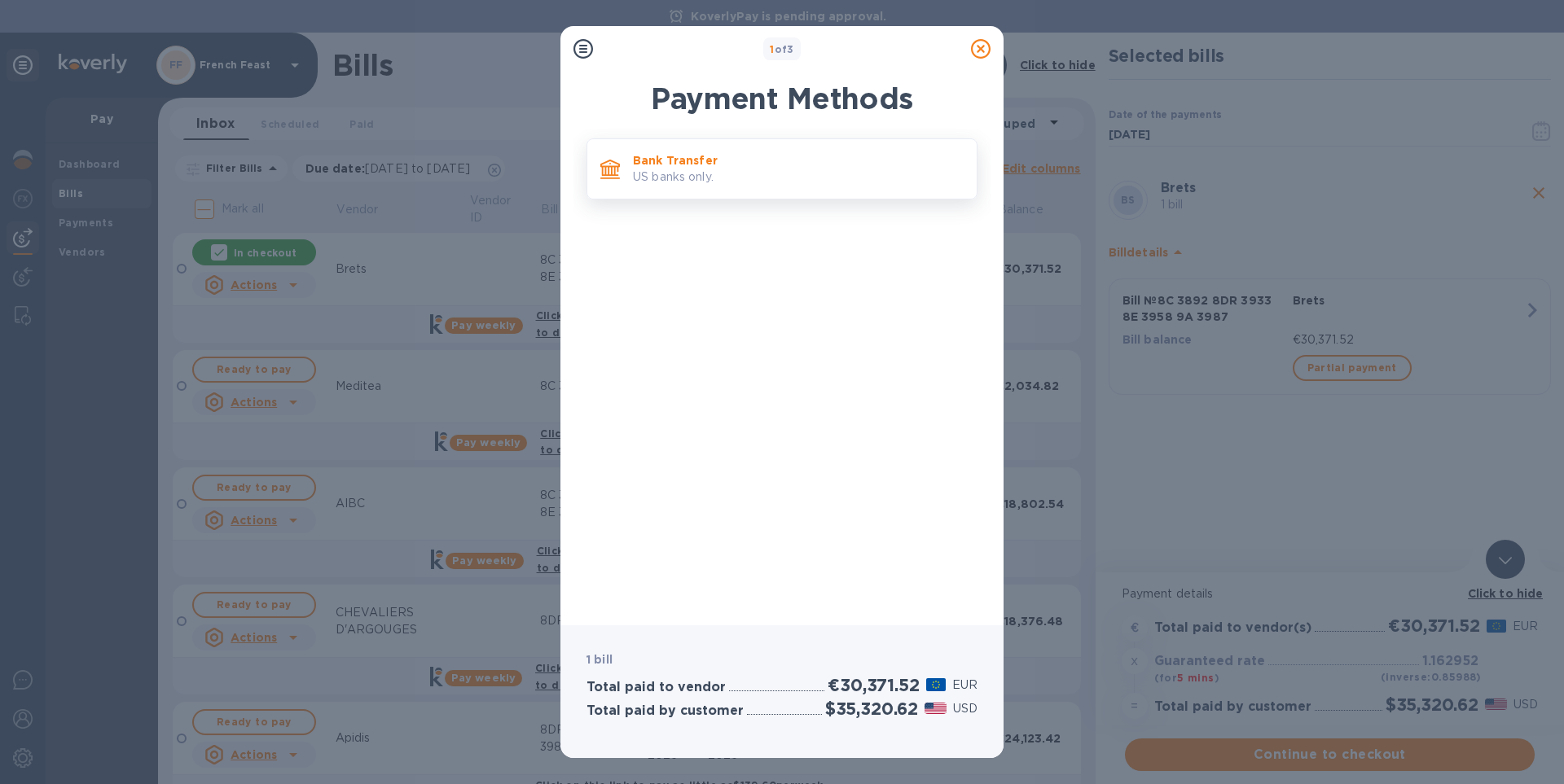
click at [684, 167] on p "Bank Transfer" at bounding box center [798, 160] width 330 height 16
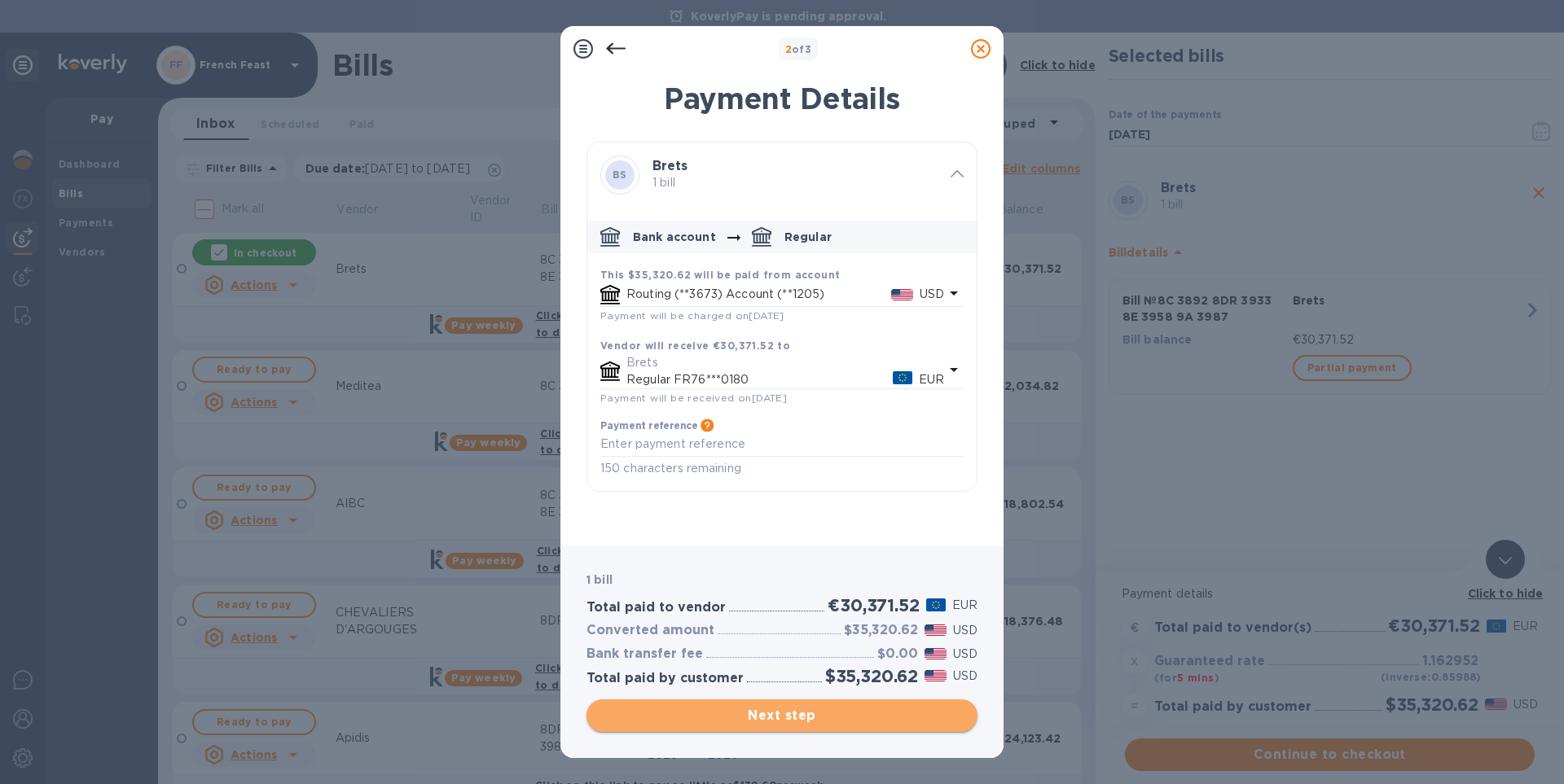
click at [793, 714] on span "Next step" at bounding box center [782, 715] width 365 height 19
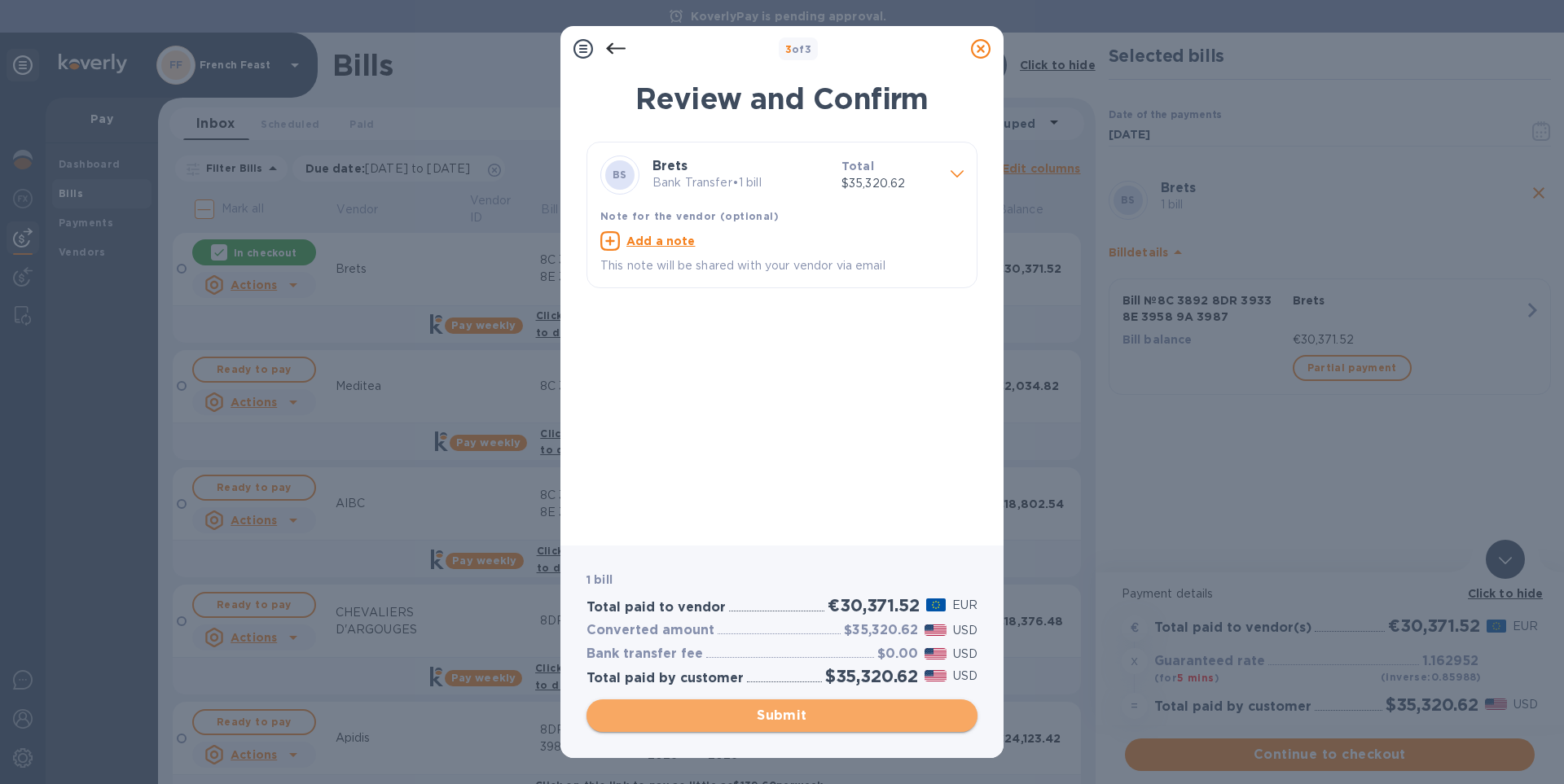
click at [793, 714] on span "Submit" at bounding box center [782, 715] width 365 height 19
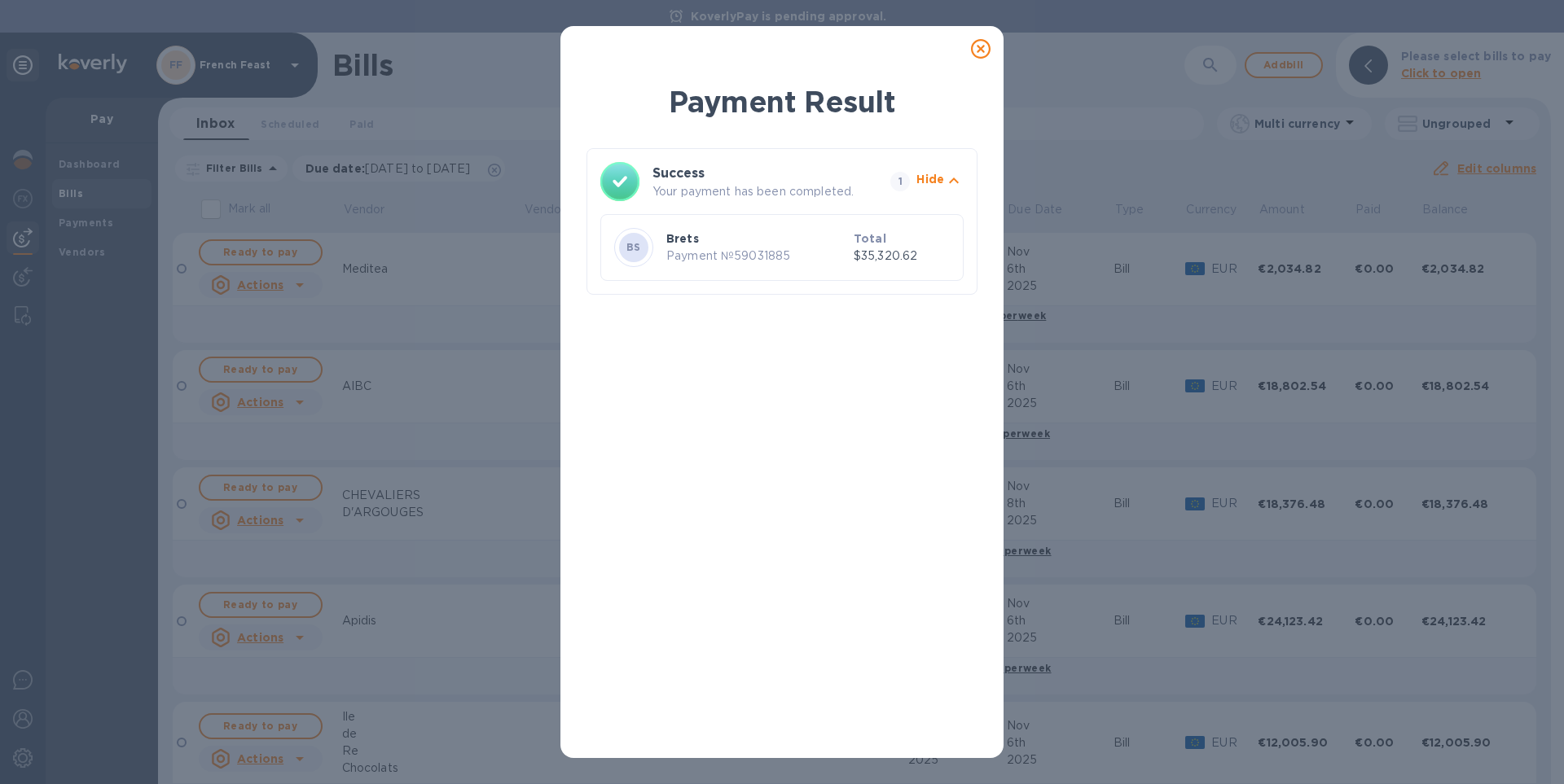
click at [980, 47] on icon at bounding box center [980, 48] width 19 height 19
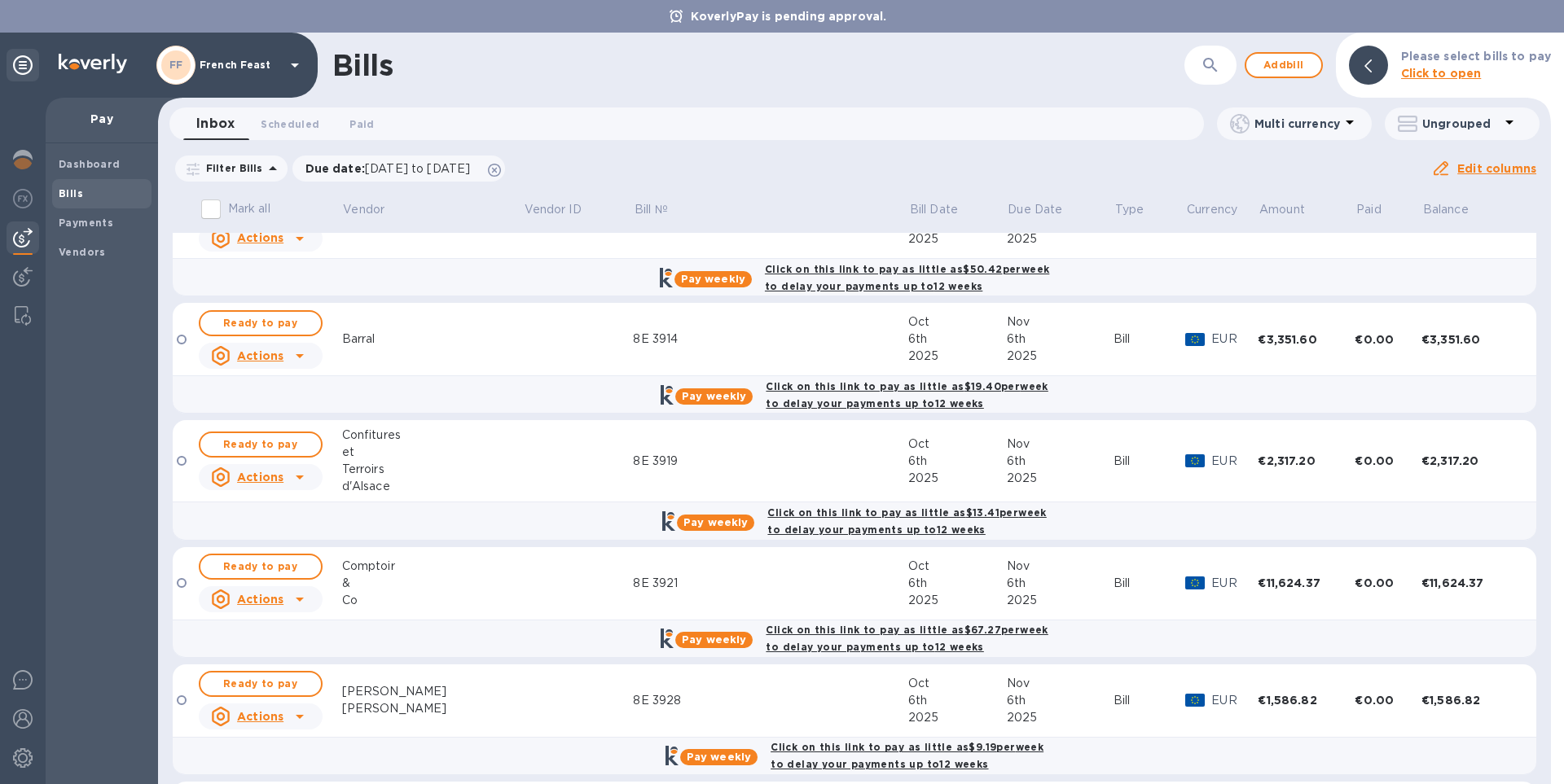
scroll to position [907, 0]
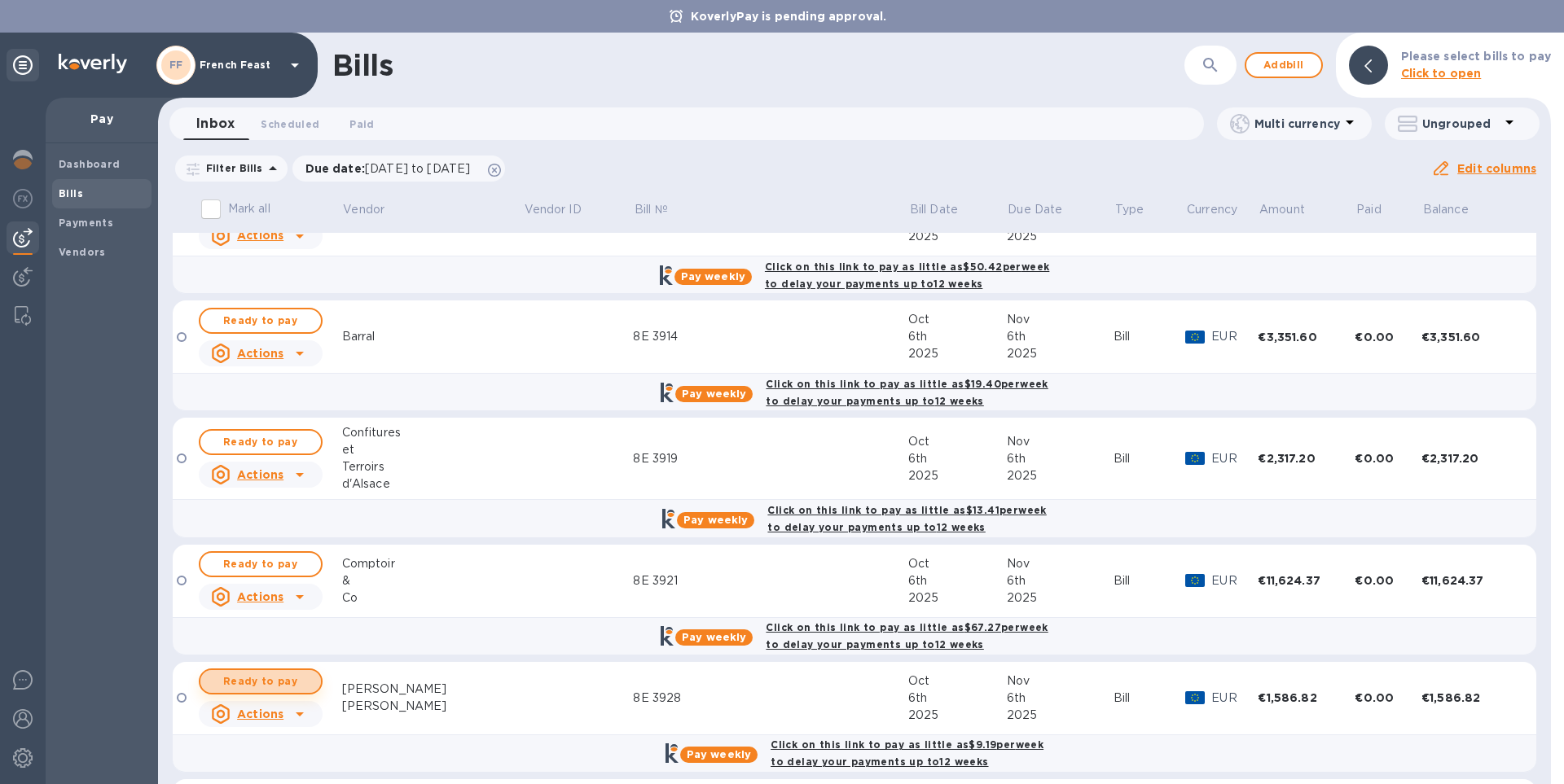
click at [254, 683] on span "Ready to pay" at bounding box center [260, 681] width 94 height 19
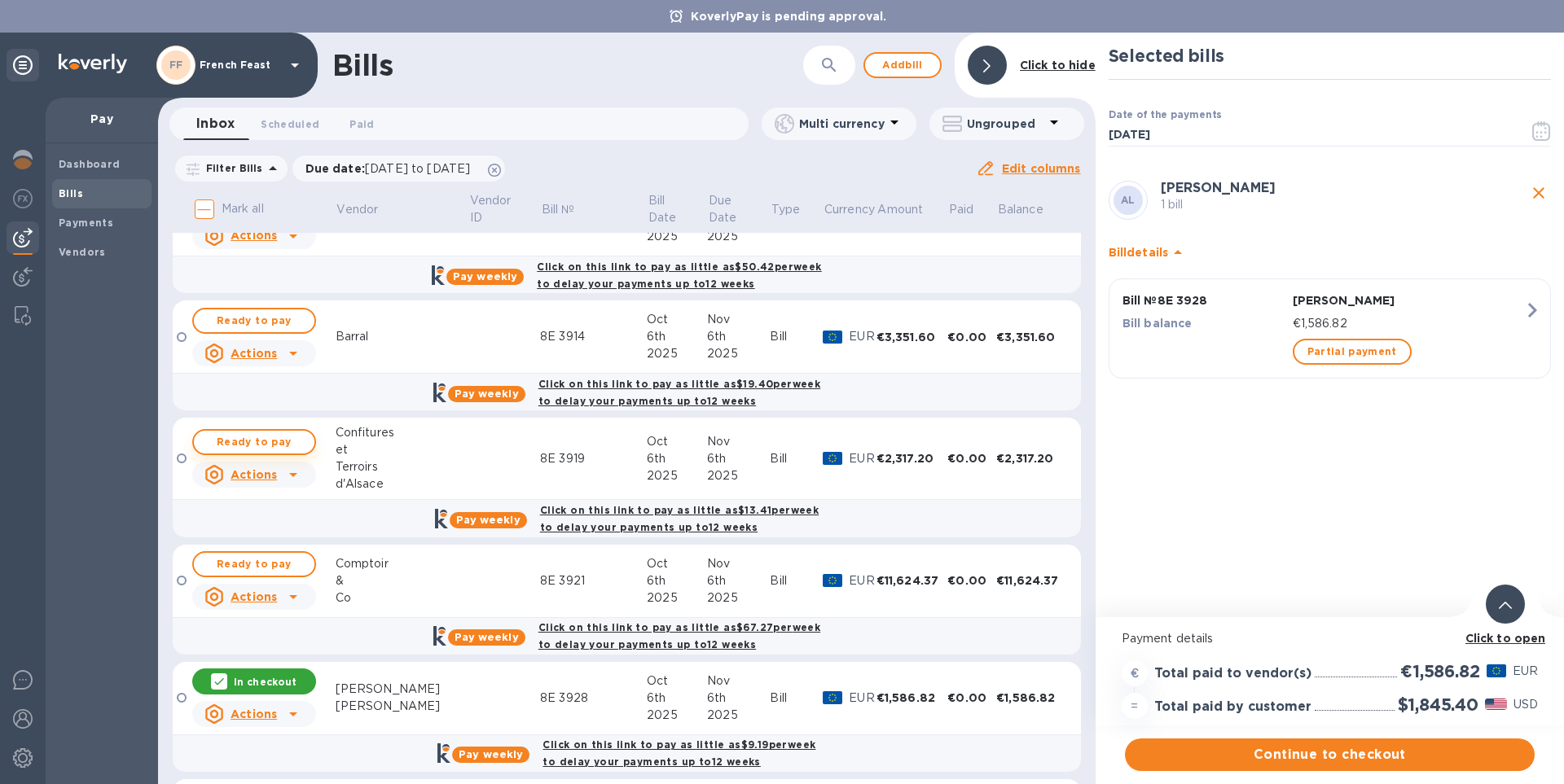
click at [249, 441] on span "Ready to pay" at bounding box center [253, 442] width 94 height 19
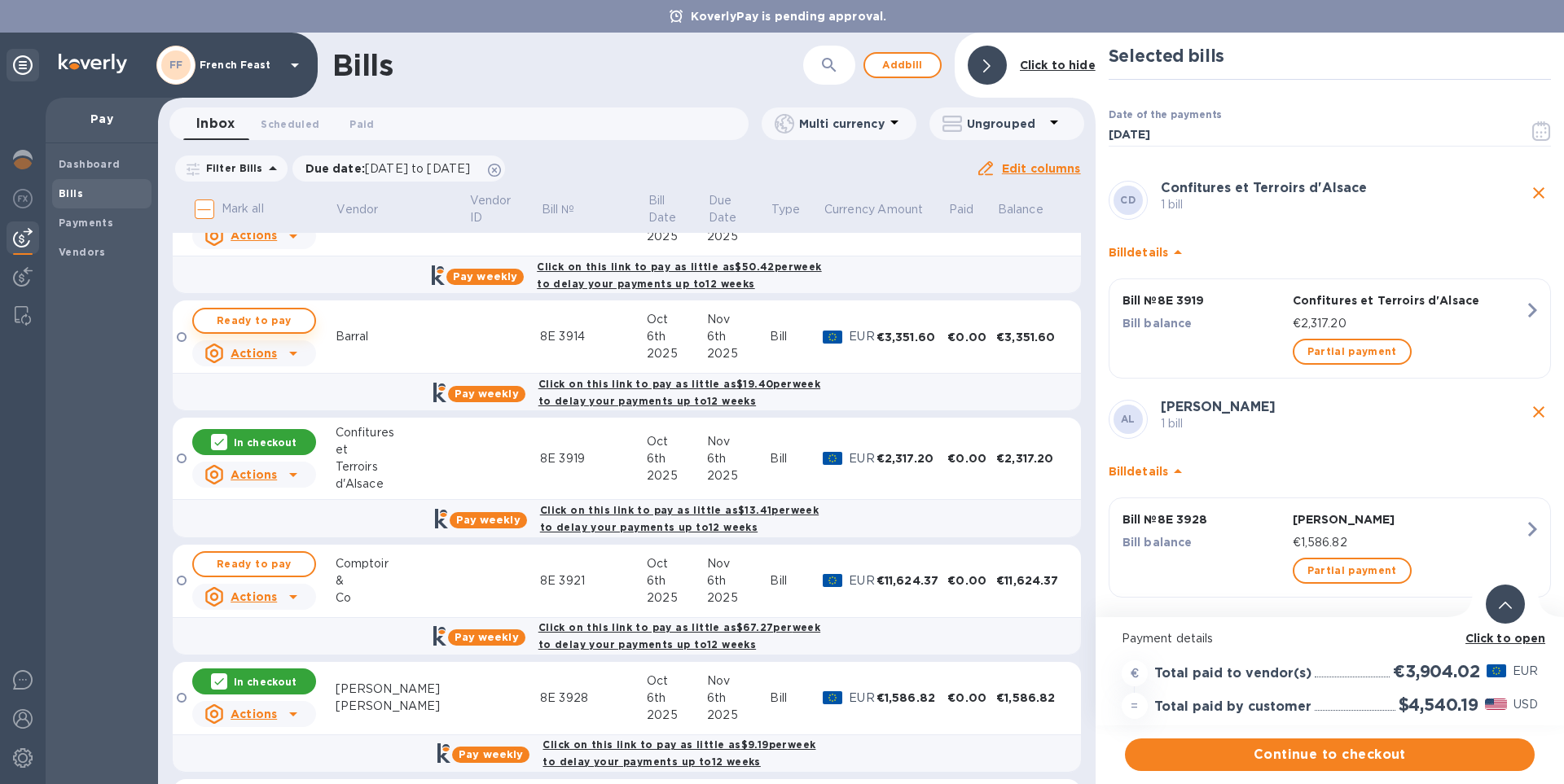
click at [251, 317] on span "Ready to pay" at bounding box center [253, 320] width 94 height 19
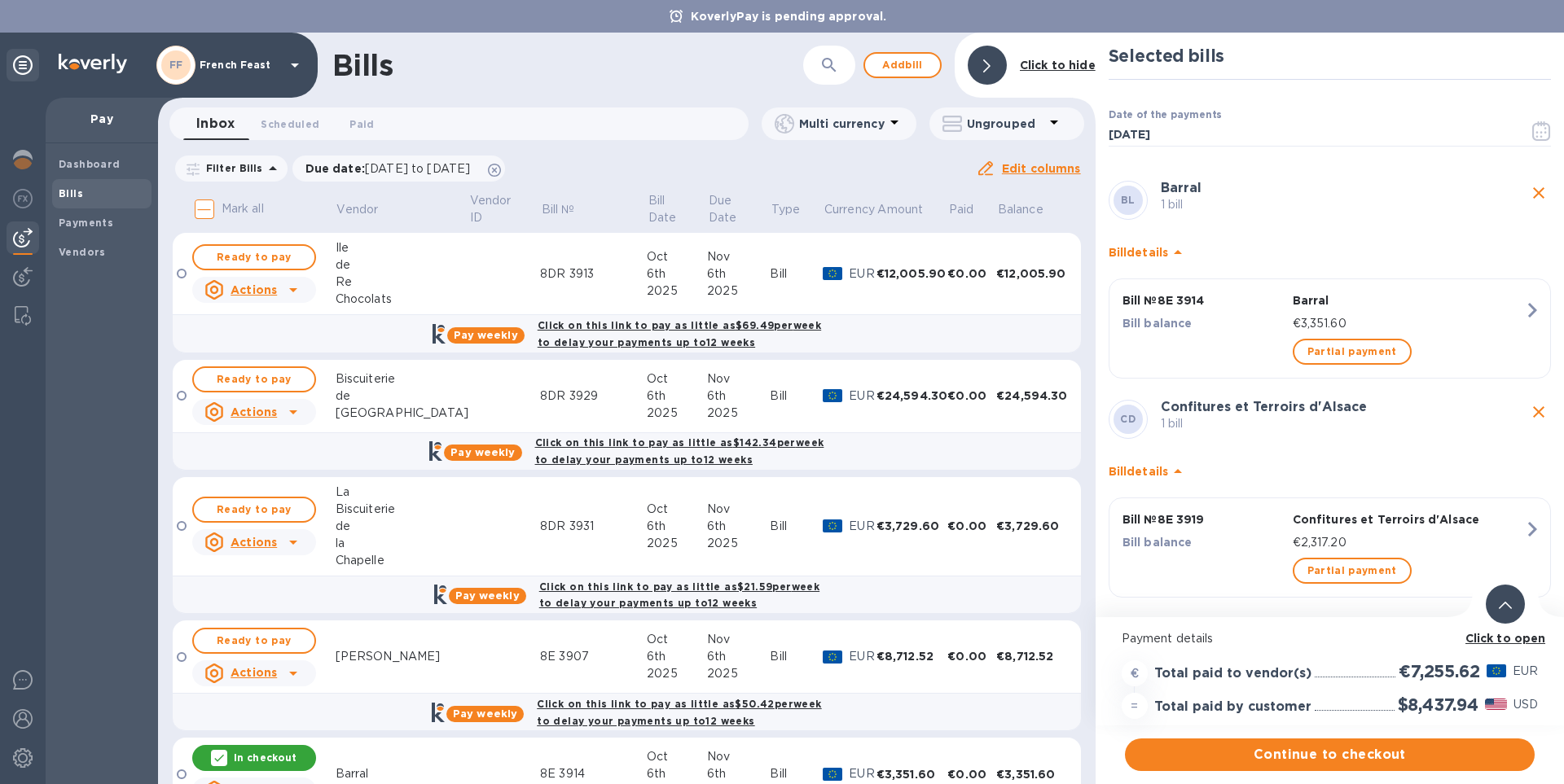
scroll to position [464, 0]
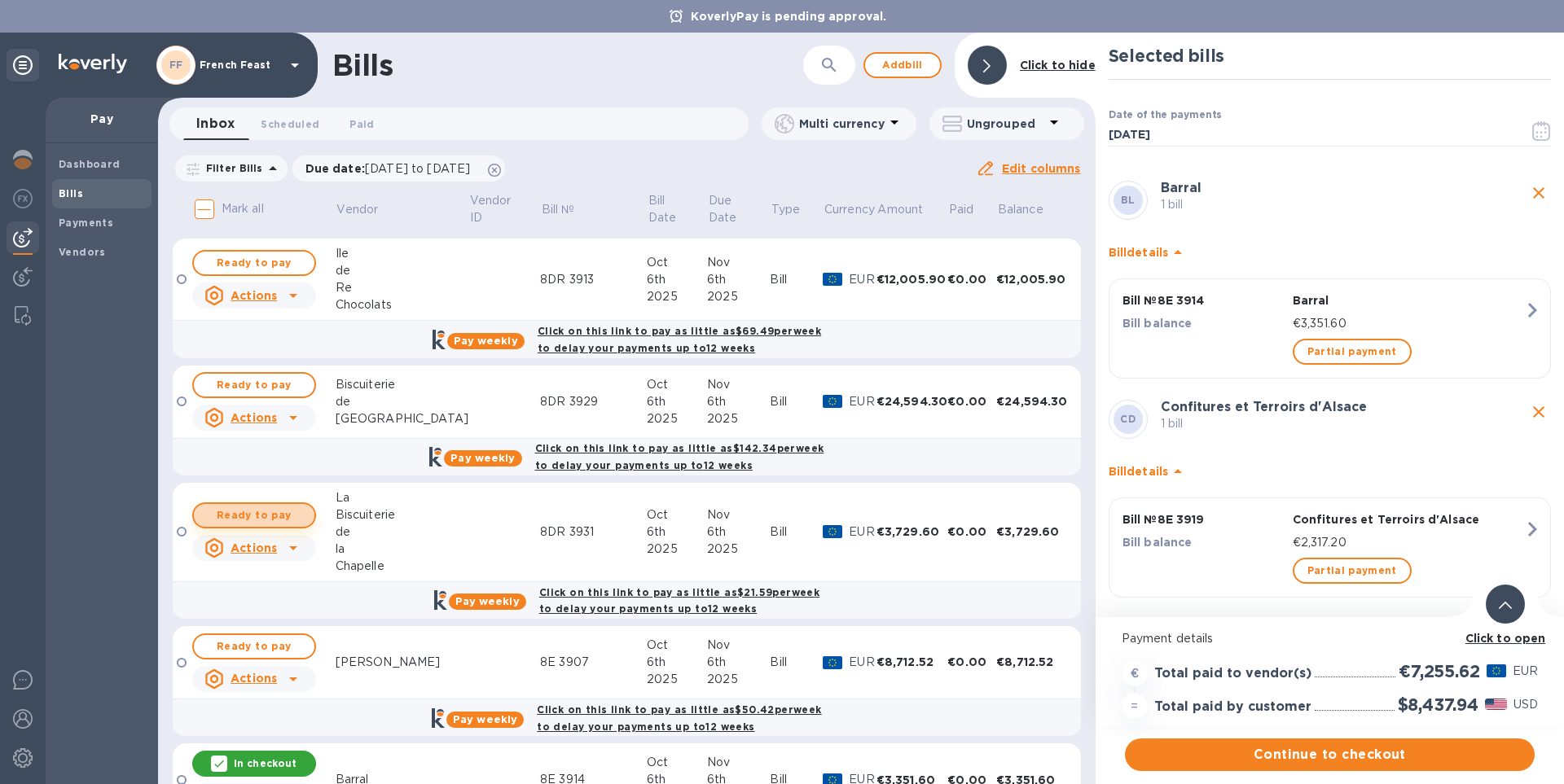
click at [256, 511] on span "Ready to pay" at bounding box center [253, 515] width 94 height 19
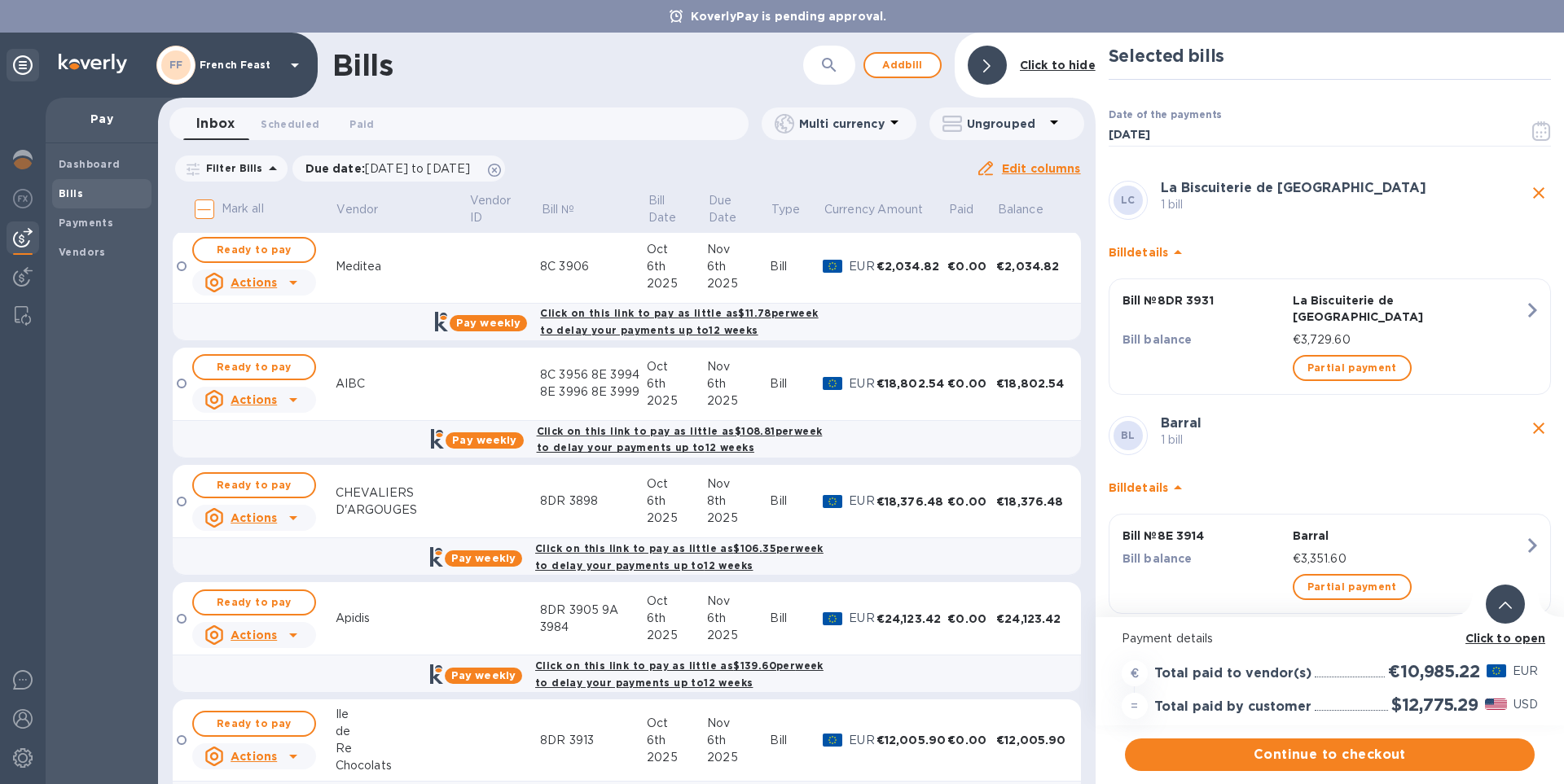
scroll to position [0, 0]
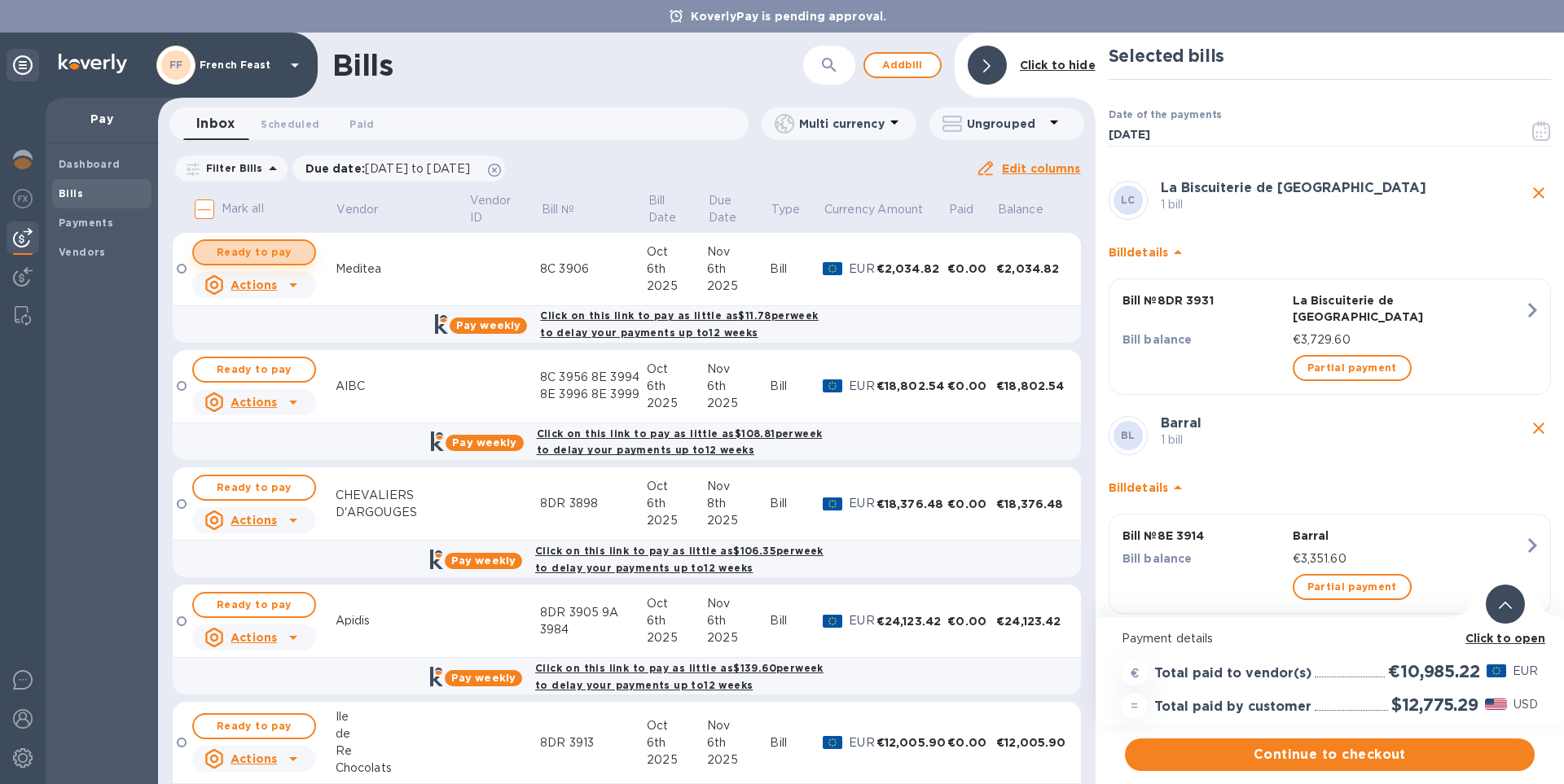
click at [235, 242] on button "Ready to pay" at bounding box center [253, 252] width 124 height 26
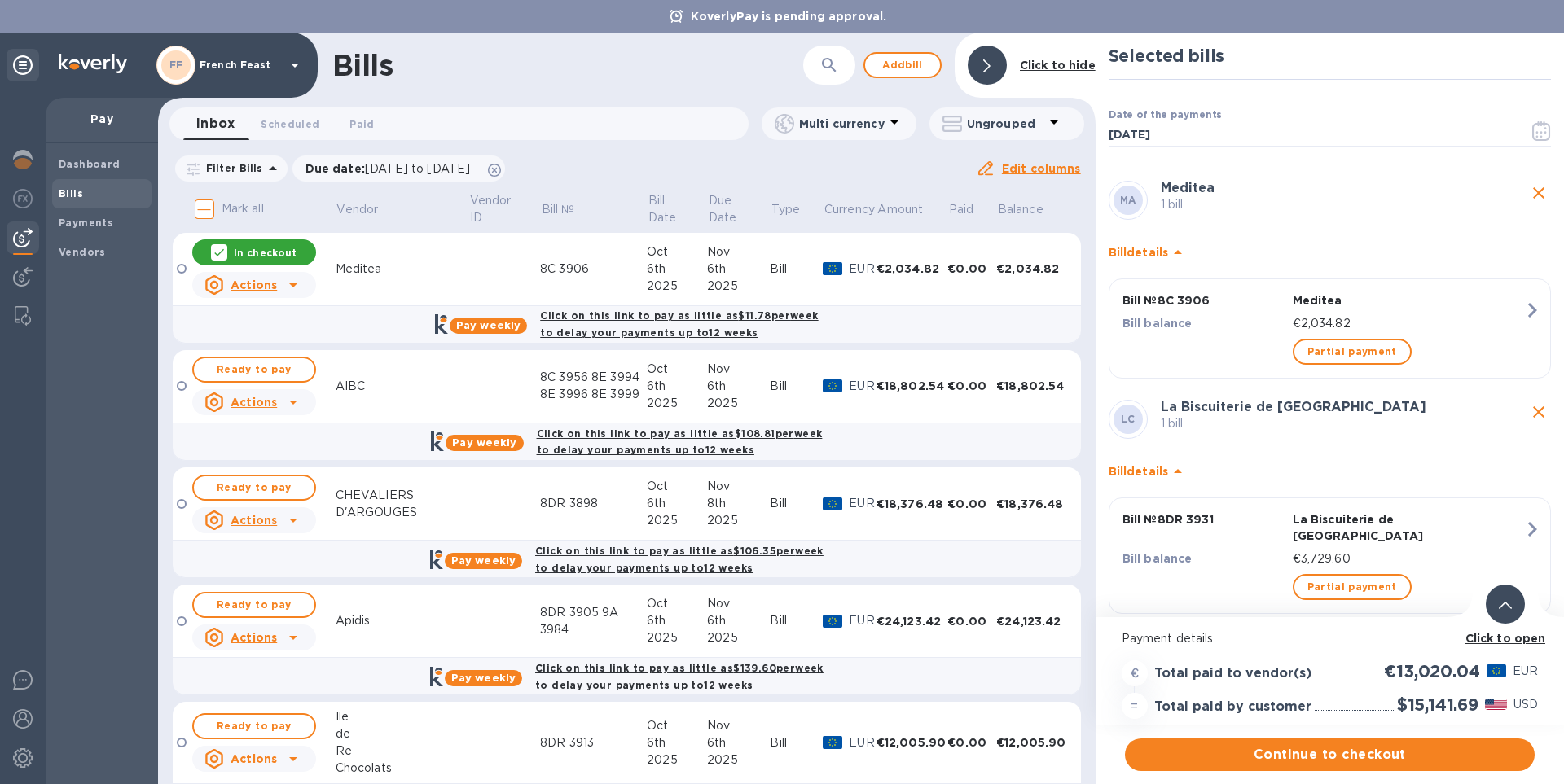
click at [1504, 634] on b "Click to open" at bounding box center [1505, 639] width 81 height 13
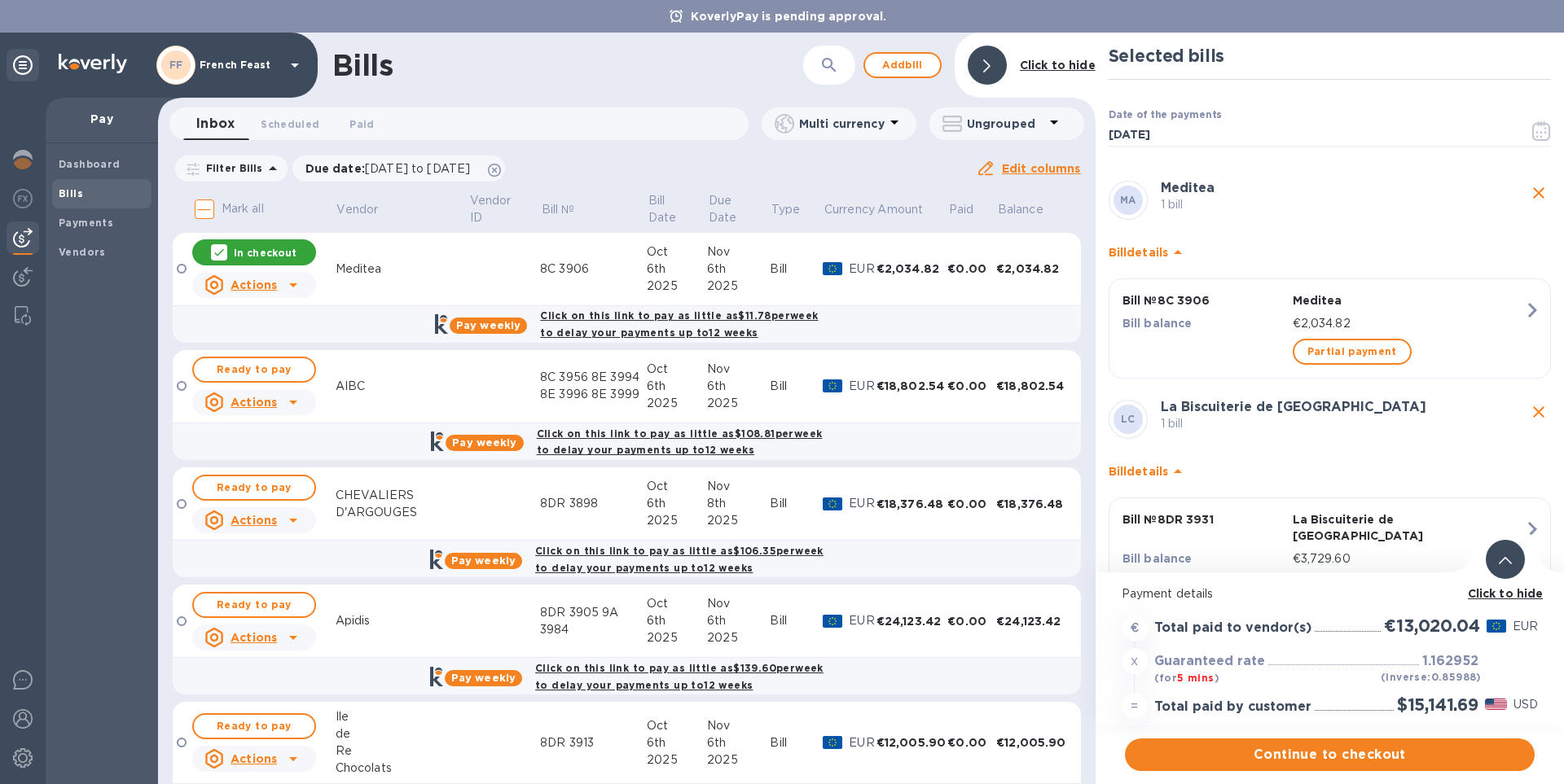
click at [1509, 594] on b "Click to hide" at bounding box center [1505, 594] width 76 height 13
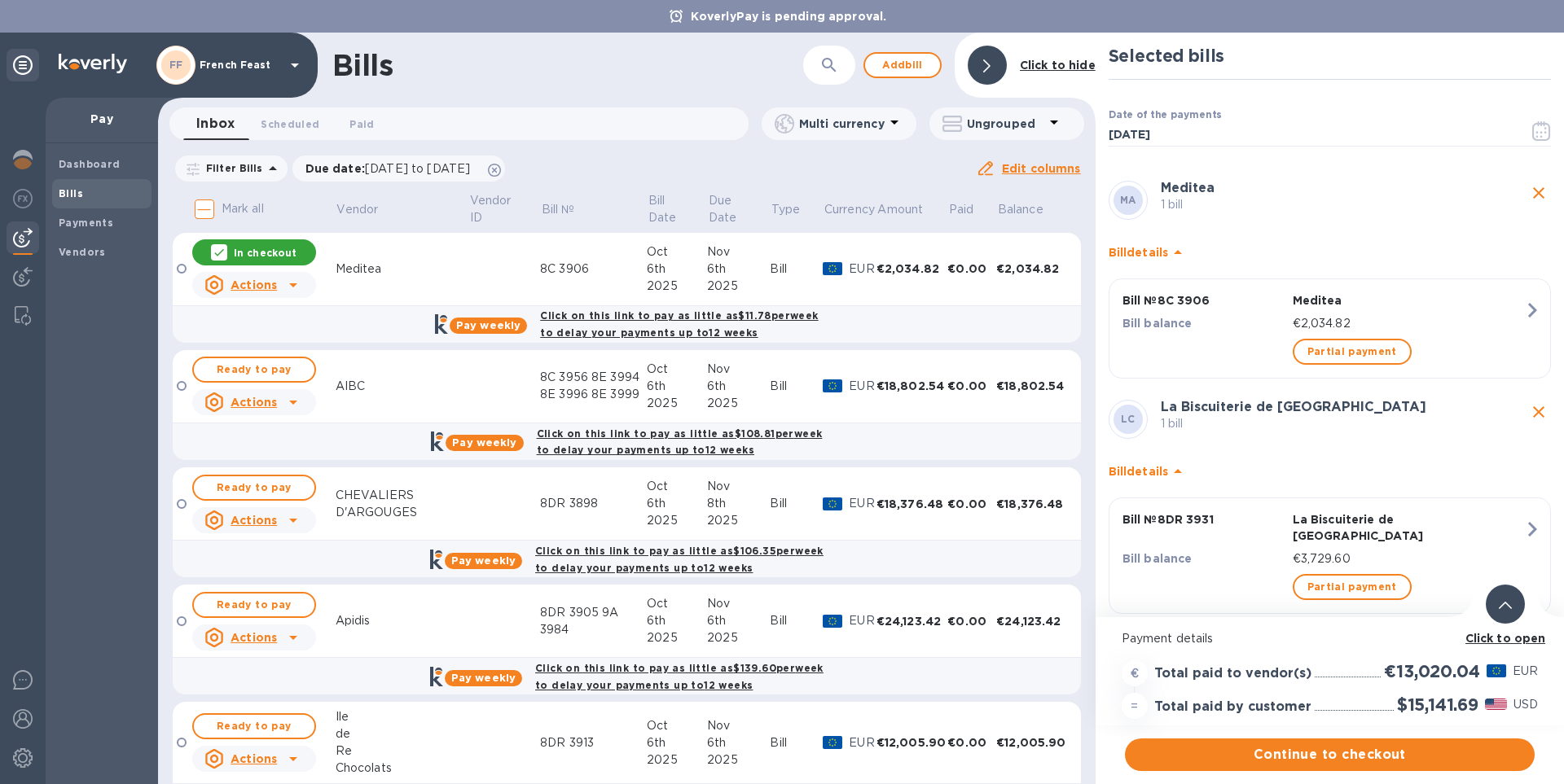
click at [1501, 604] on icon at bounding box center [1505, 606] width 13 height 7
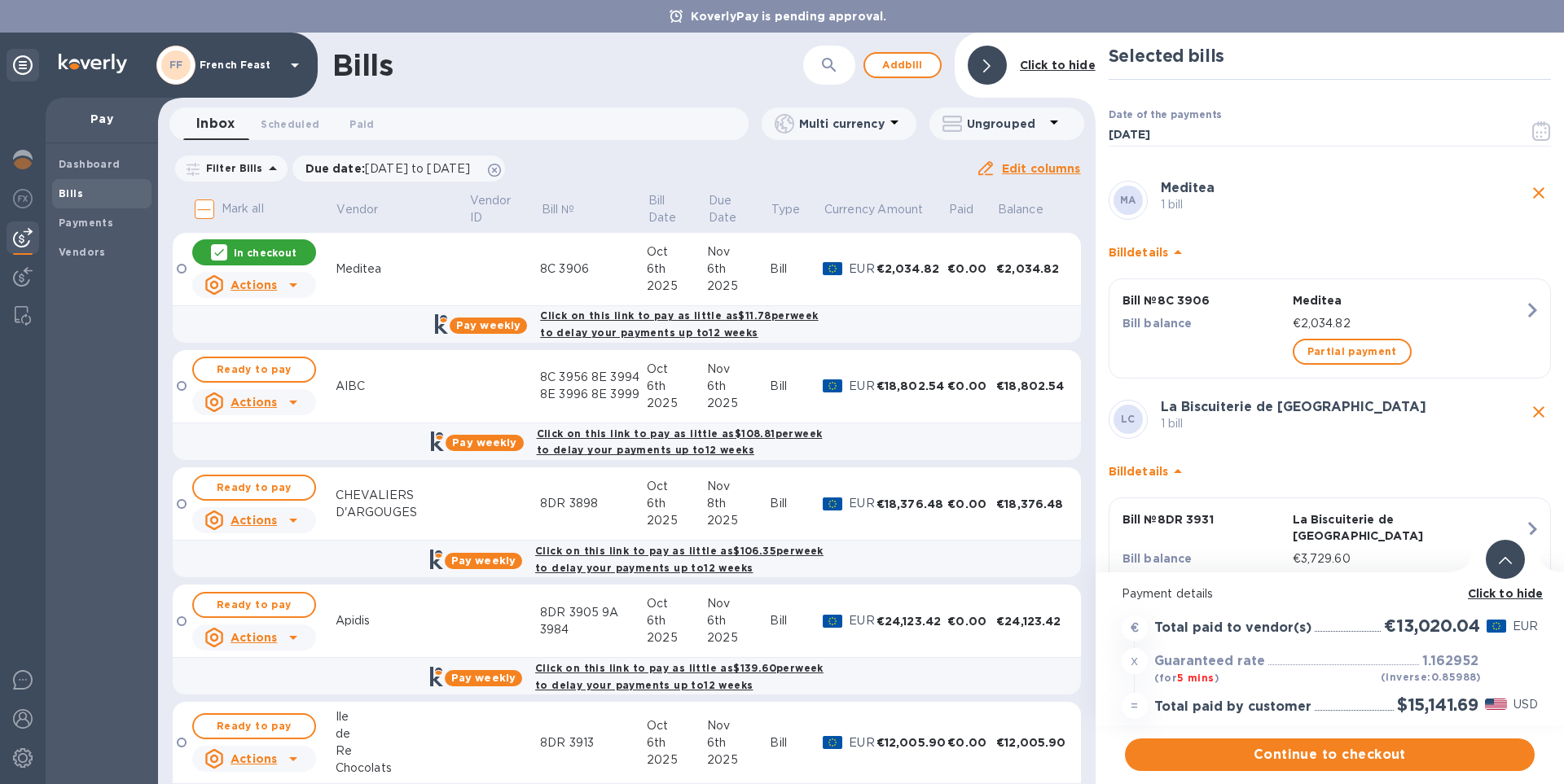
click at [1538, 414] on icon "close" at bounding box center [1538, 412] width 19 height 19
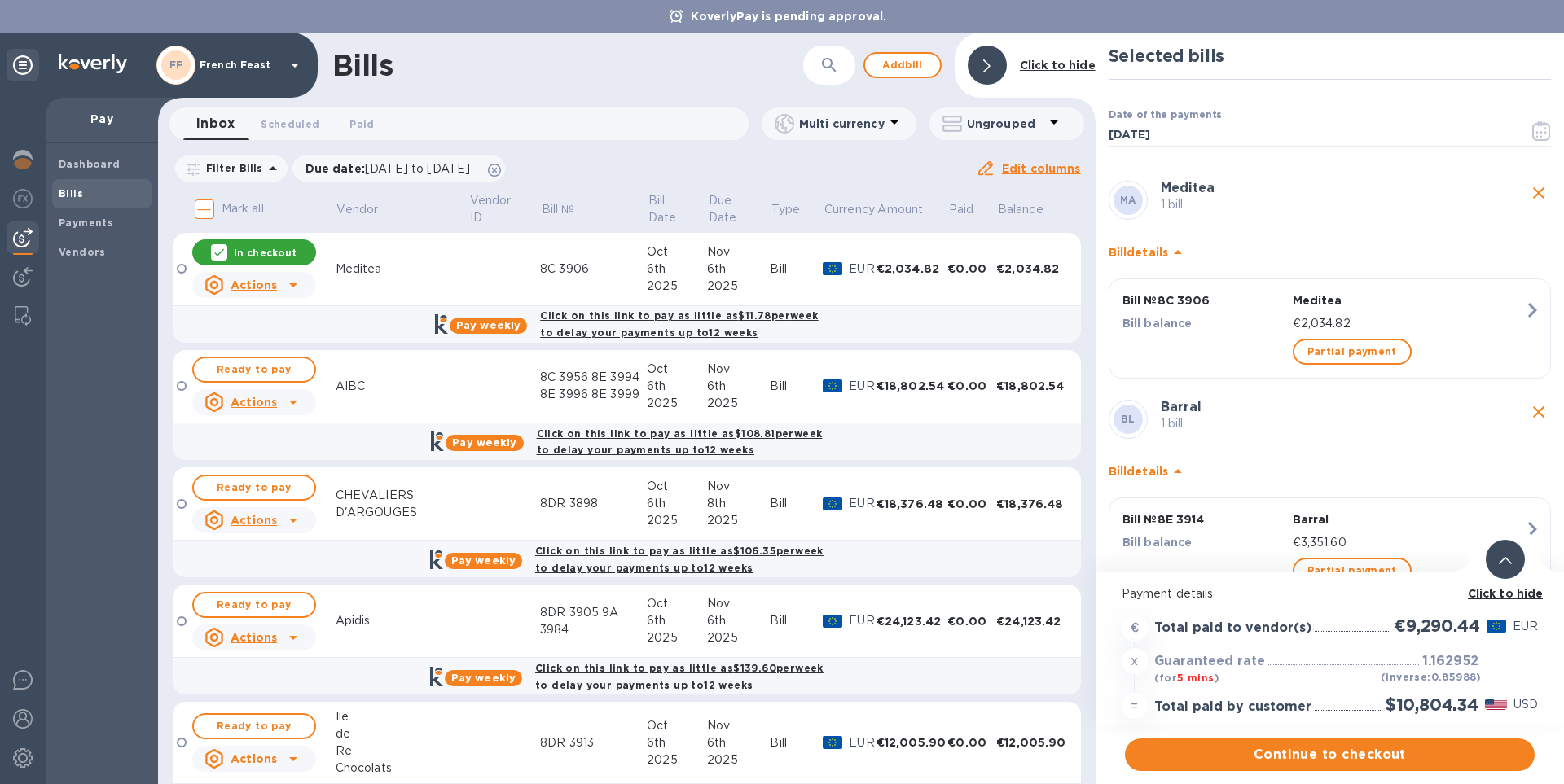
click at [1532, 190] on icon "close" at bounding box center [1538, 192] width 19 height 19
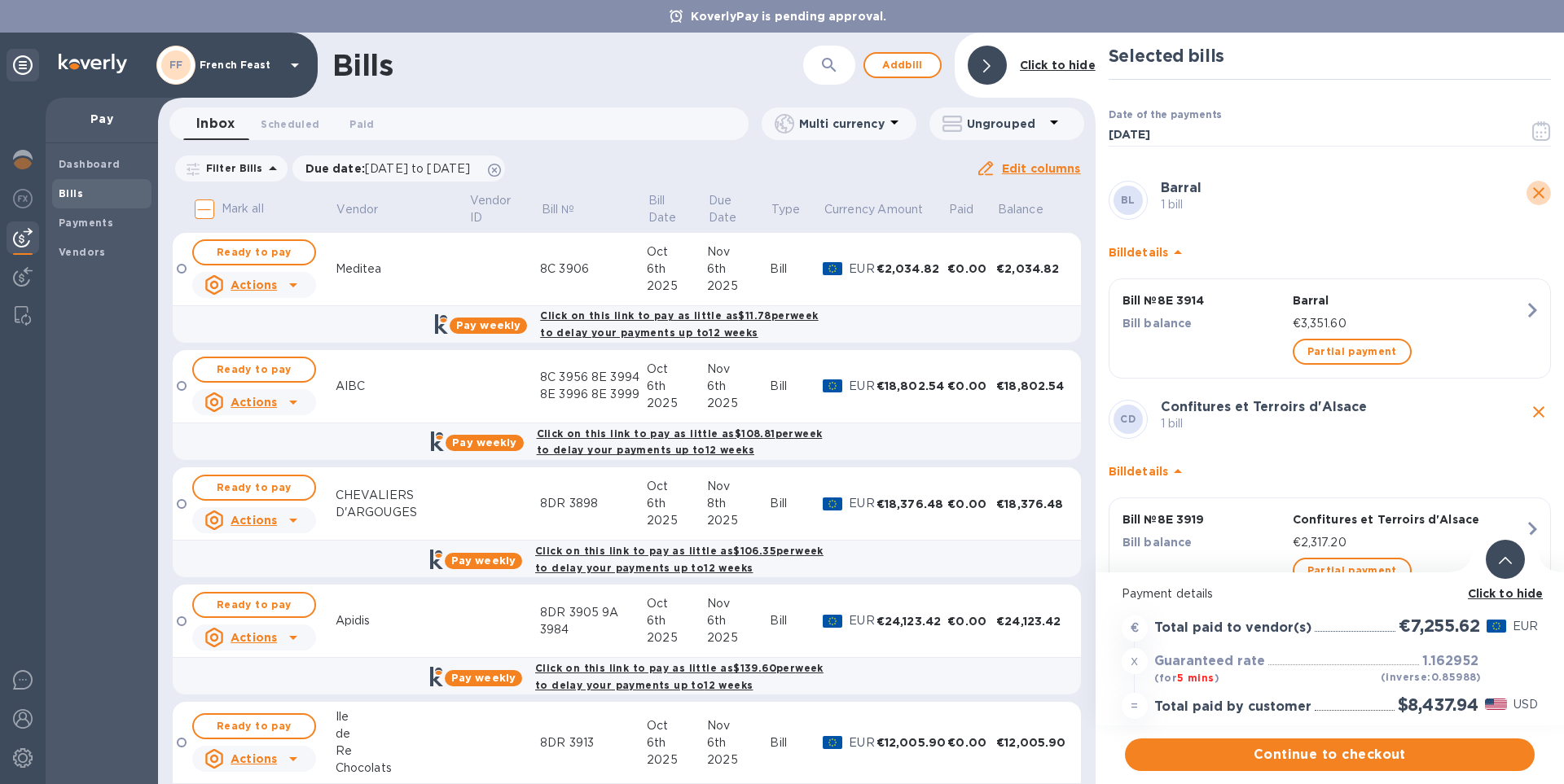
click at [1537, 196] on icon "close" at bounding box center [1538, 193] width 11 height 11
click at [1532, 403] on icon "close" at bounding box center [1538, 412] width 19 height 19
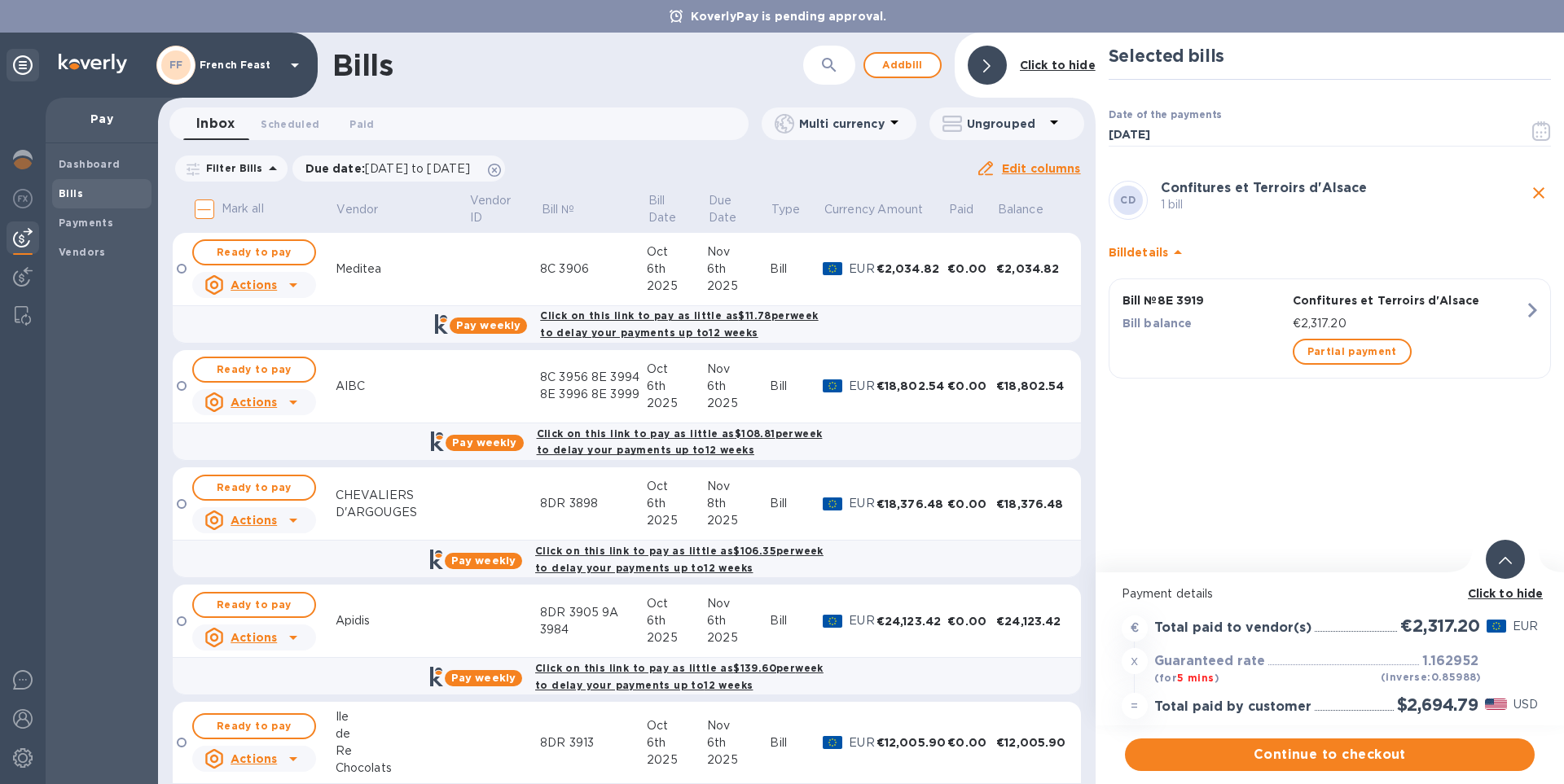
click at [1537, 188] on icon "close" at bounding box center [1538, 192] width 19 height 19
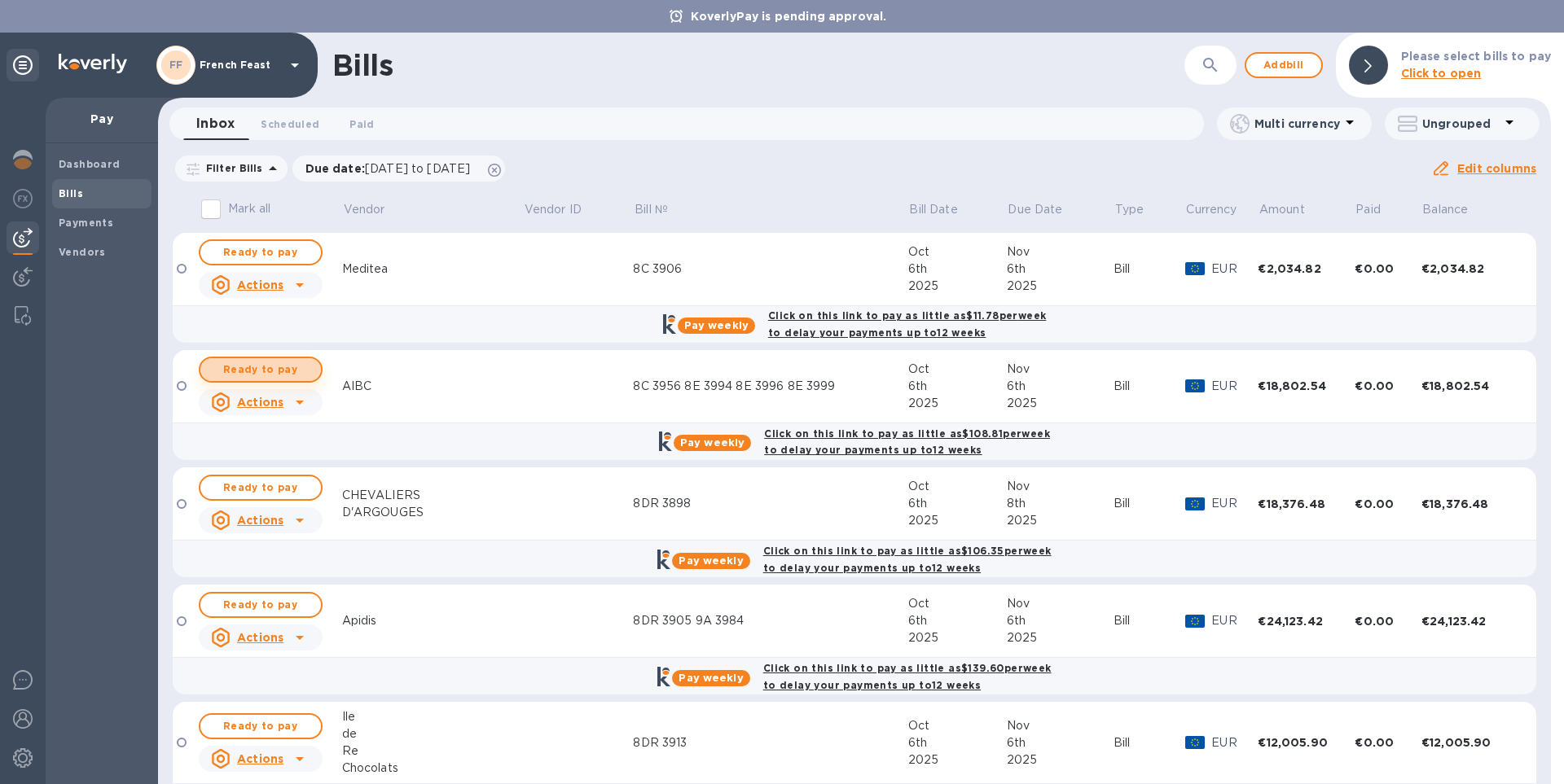
click at [260, 371] on span "Ready to pay" at bounding box center [260, 369] width 94 height 19
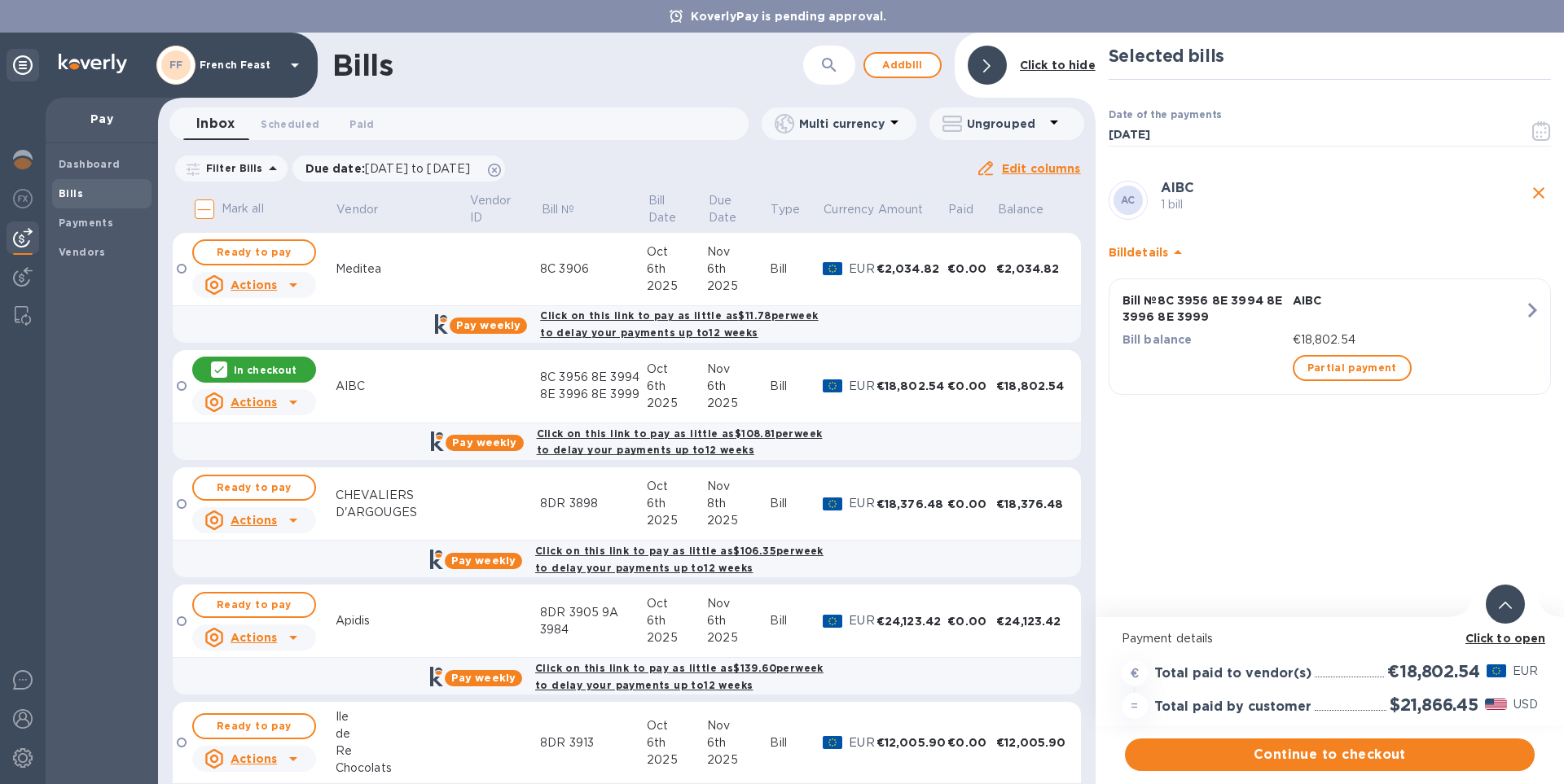
click at [1516, 639] on b "Click to open" at bounding box center [1505, 639] width 81 height 13
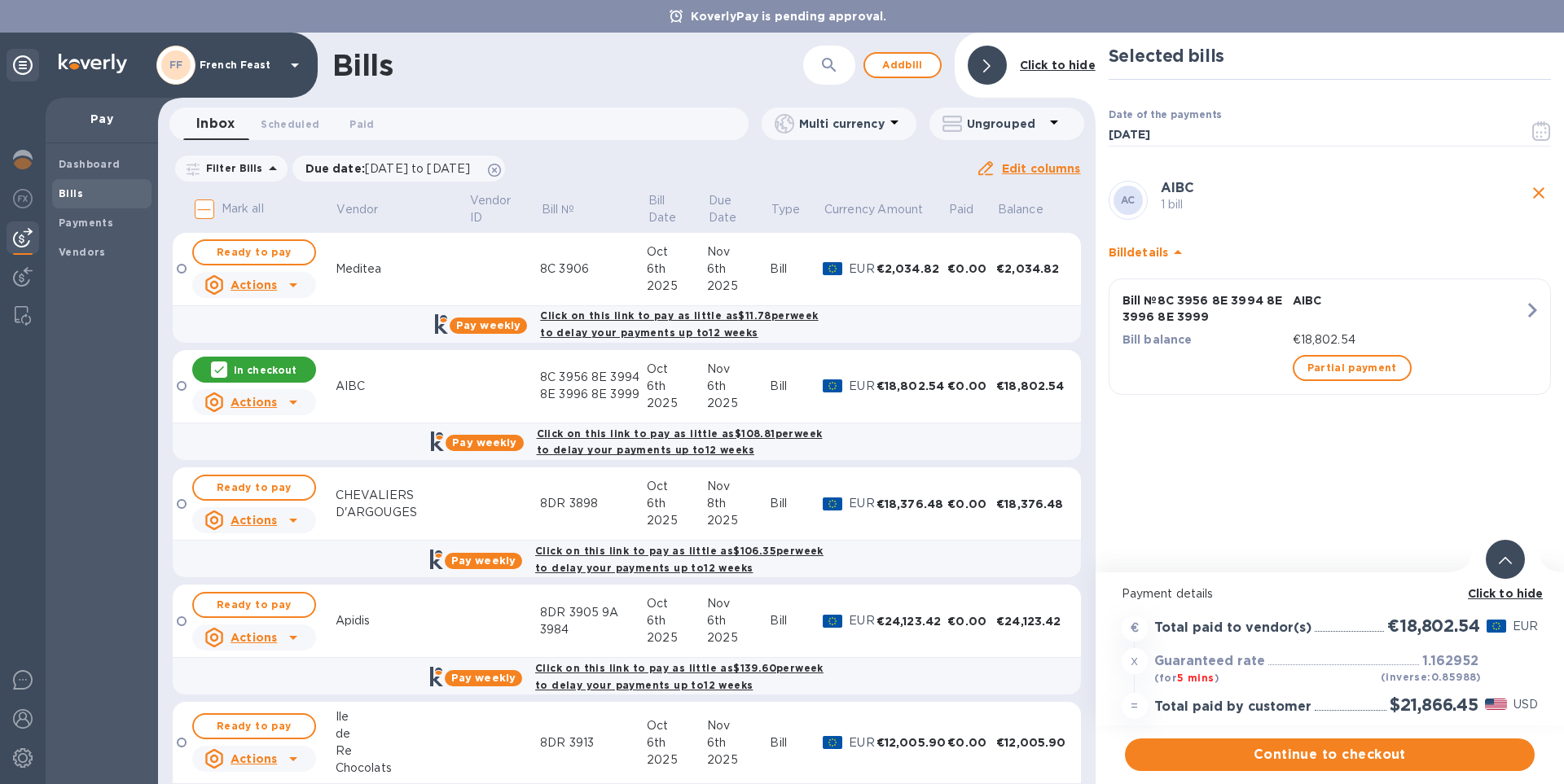
click at [1533, 193] on icon "close" at bounding box center [1538, 192] width 19 height 19
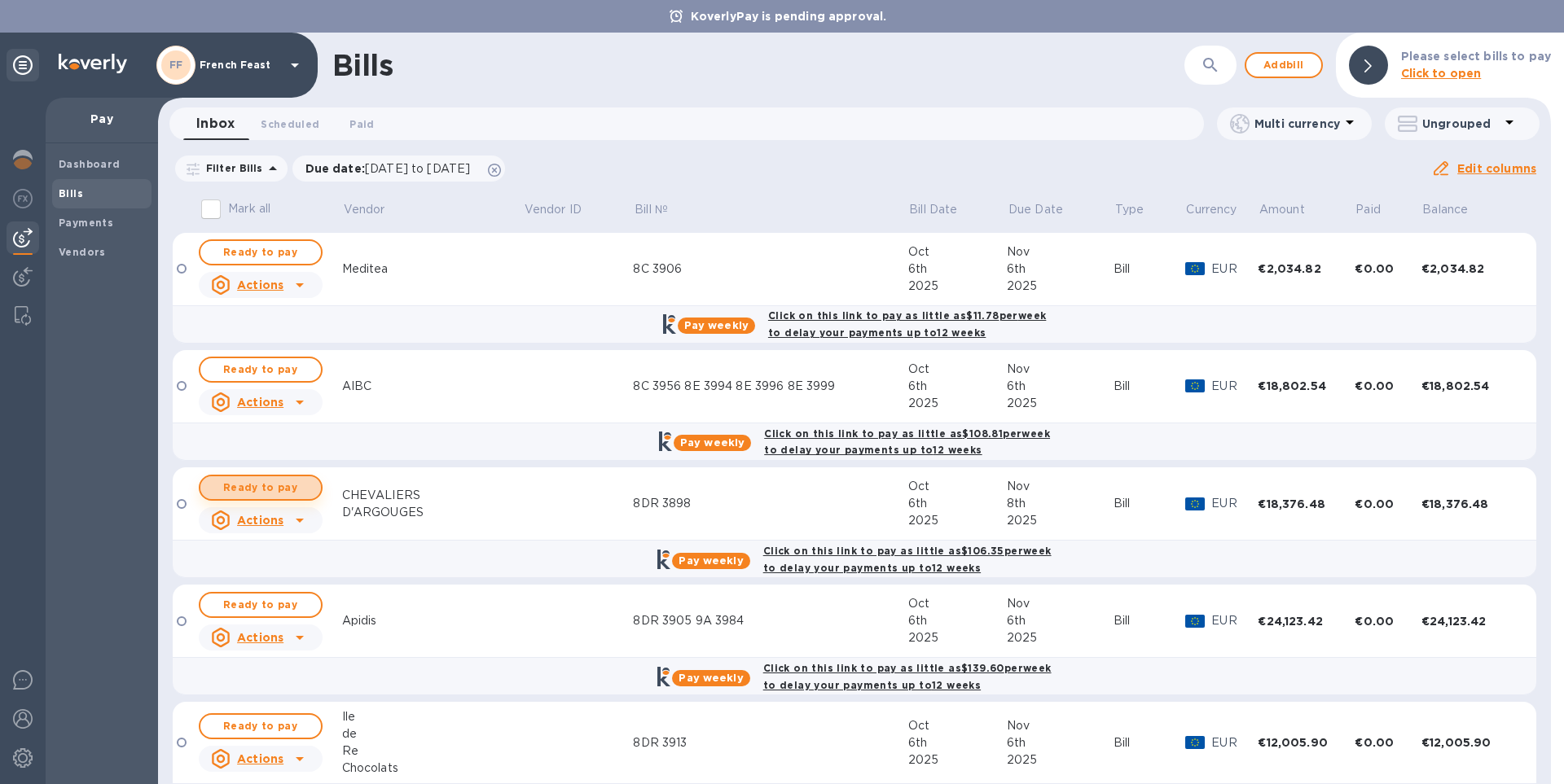
click at [240, 491] on span "Ready to pay" at bounding box center [260, 488] width 94 height 19
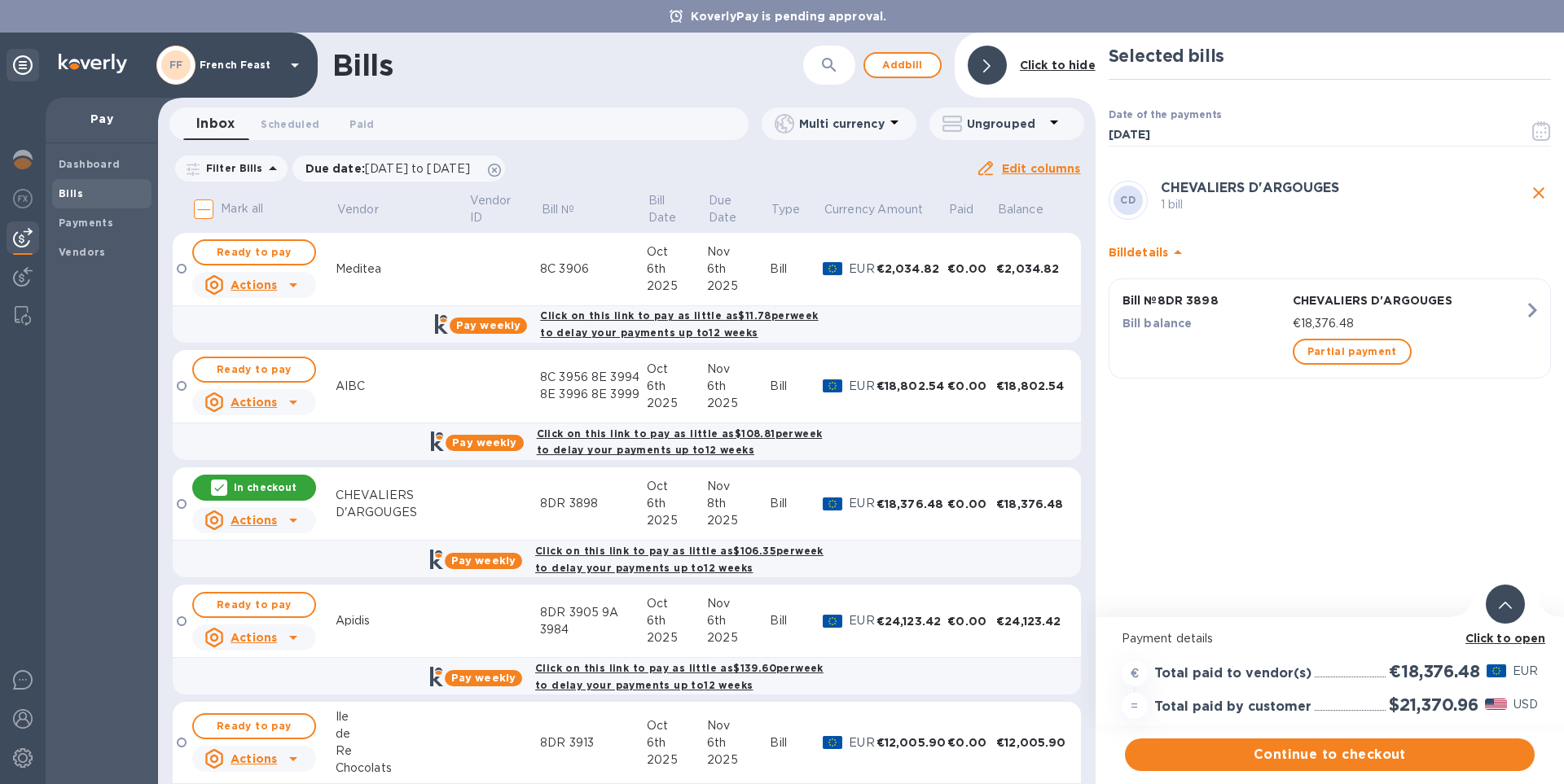
click at [1505, 634] on b "Click to open" at bounding box center [1505, 639] width 81 height 13
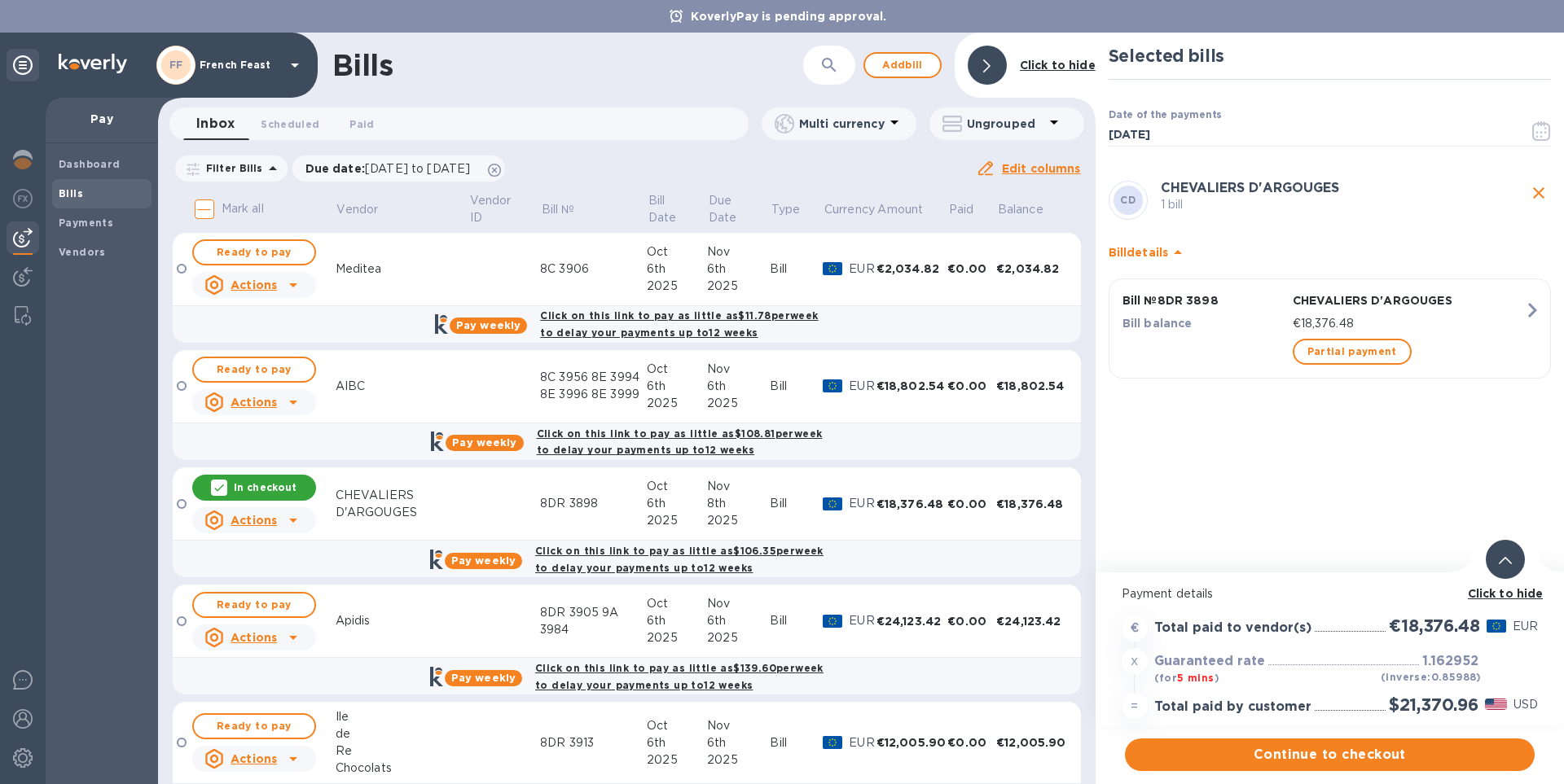
click at [1535, 190] on icon "close" at bounding box center [1538, 192] width 19 height 19
